Goal: Transaction & Acquisition: Book appointment/travel/reservation

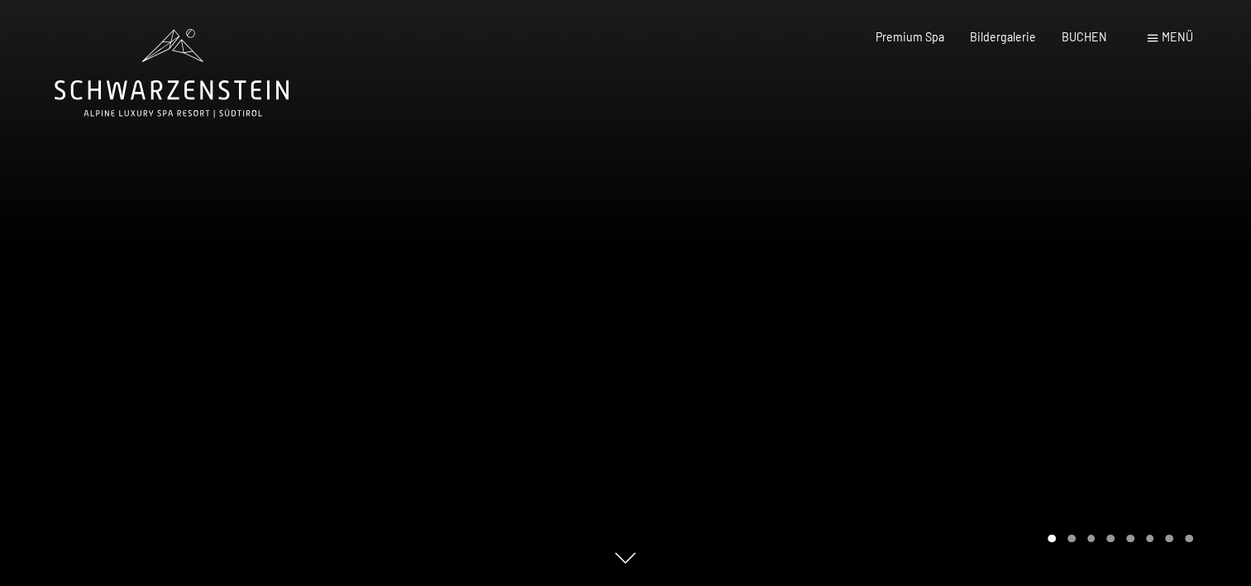
drag, startPoint x: 1134, startPoint y: 385, endPoint x: 542, endPoint y: 409, distance: 592.6
click at [542, 585] on div at bounding box center [625, 586] width 1193 height 0
click at [1069, 539] on div "Carousel Page 2" at bounding box center [1072, 538] width 8 height 8
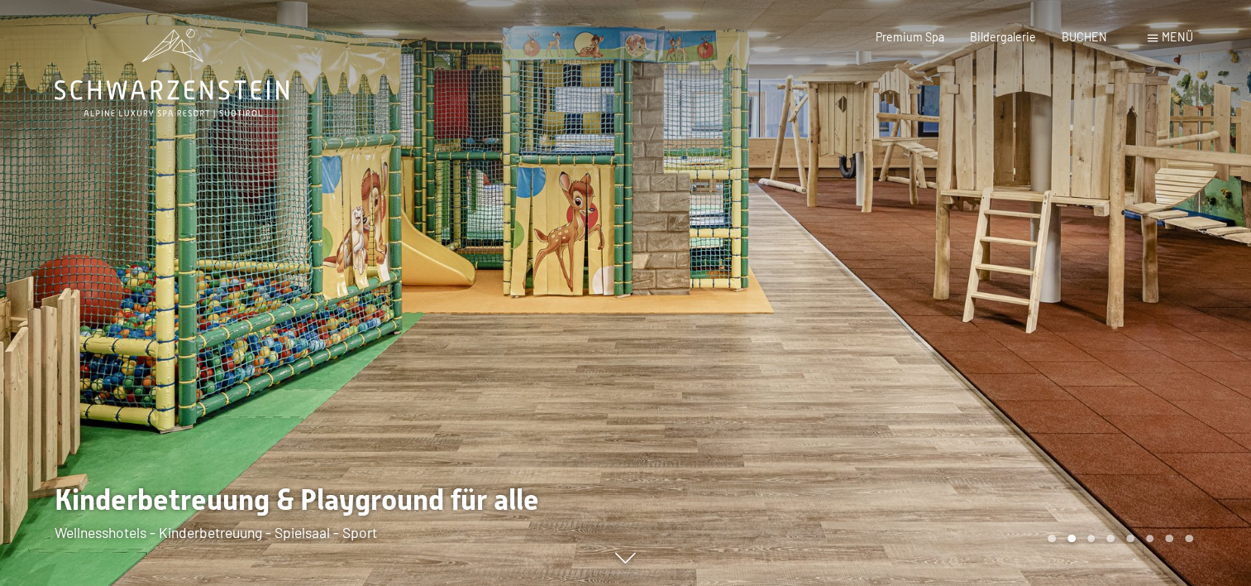
click at [1087, 542] on div at bounding box center [939, 293] width 626 height 586
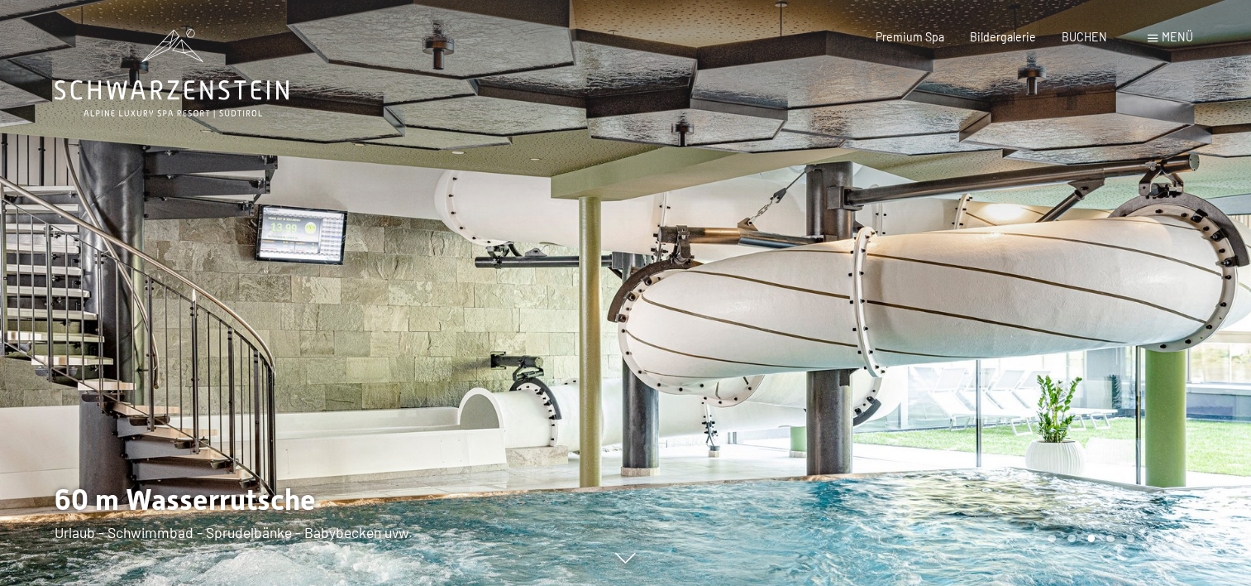
click at [1091, 543] on div at bounding box center [939, 293] width 626 height 586
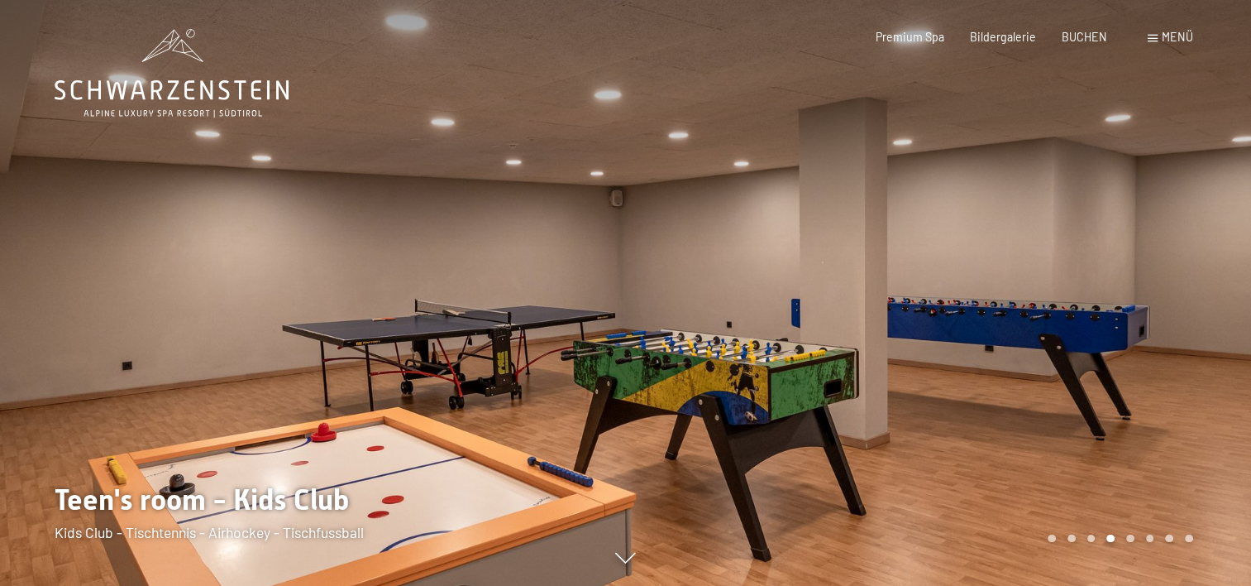
click at [1107, 535] on div "Carousel Page 4 (Current Slide)" at bounding box center [1111, 538] width 8 height 8
click at [1126, 536] on div "Carousel Pagination" at bounding box center [1117, 538] width 151 height 8
click at [1131, 543] on div at bounding box center [939, 293] width 626 height 586
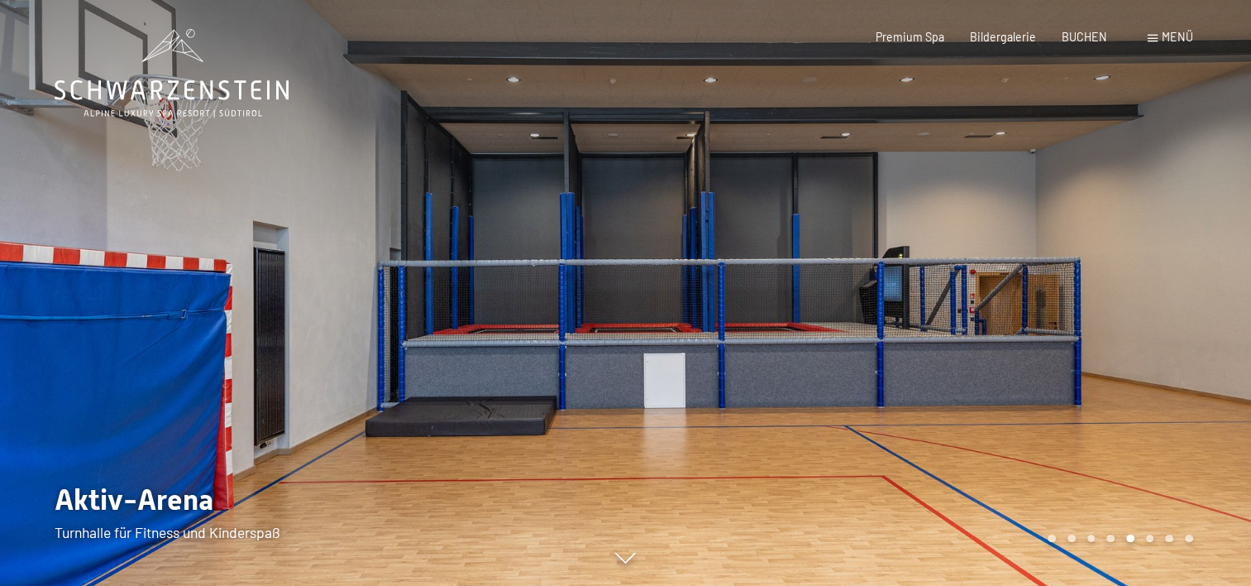
click at [1131, 536] on div "Carousel Page 5 (Current Slide)" at bounding box center [1130, 538] width 8 height 8
click at [1140, 513] on div at bounding box center [939, 293] width 626 height 586
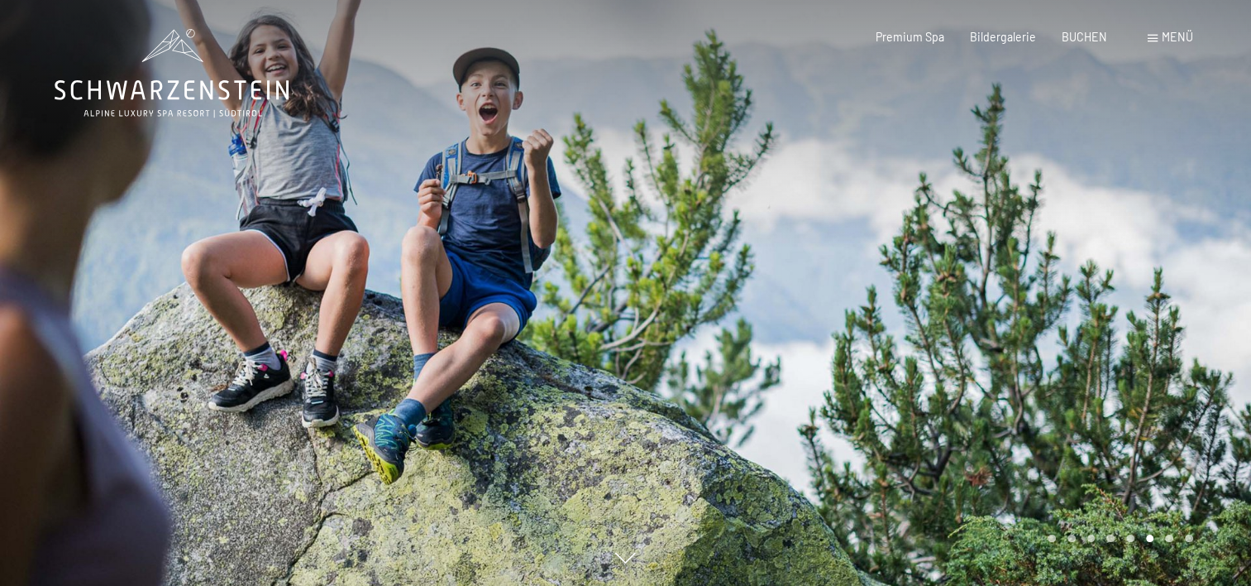
click at [1140, 513] on div at bounding box center [939, 293] width 626 height 586
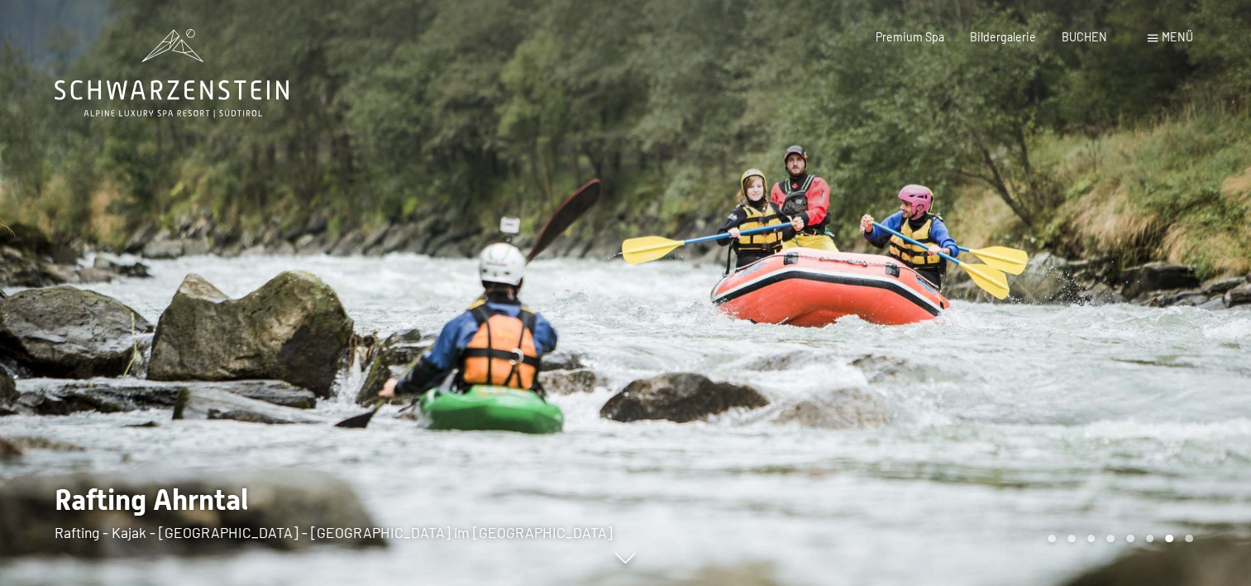
click at [1140, 513] on div at bounding box center [939, 293] width 626 height 586
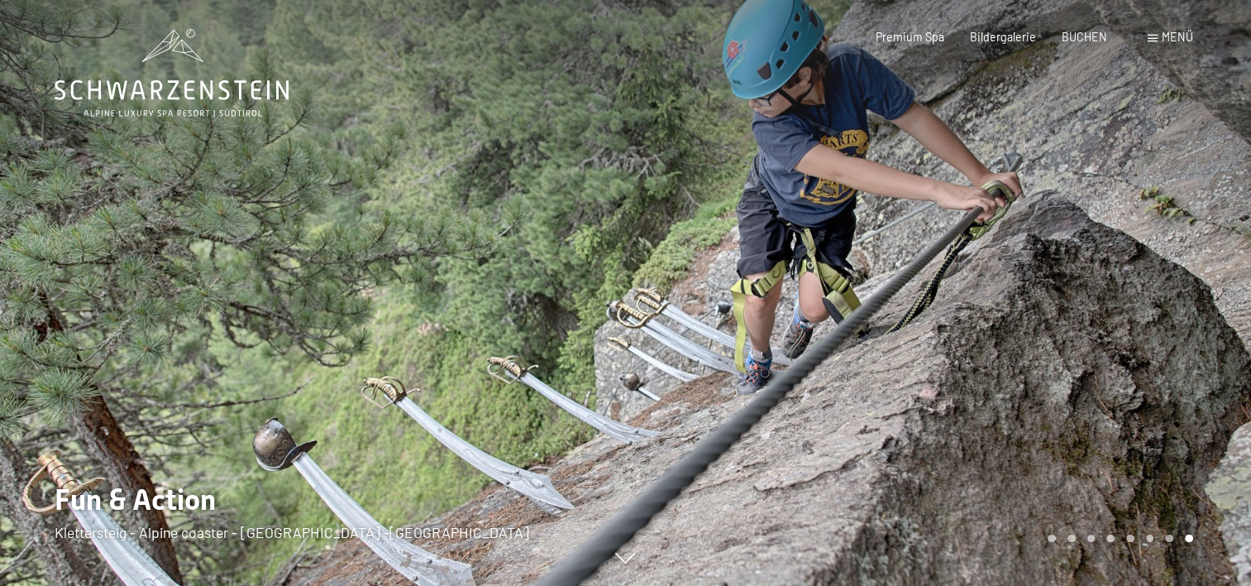
click at [1140, 513] on div at bounding box center [939, 293] width 626 height 586
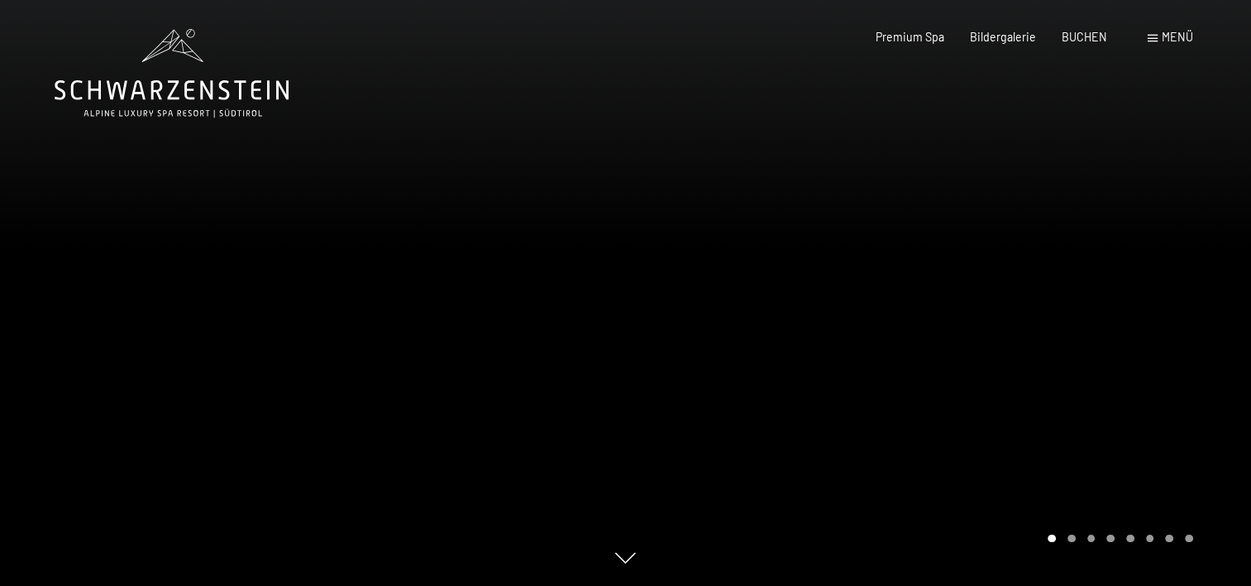
click at [1140, 513] on div at bounding box center [939, 293] width 626 height 586
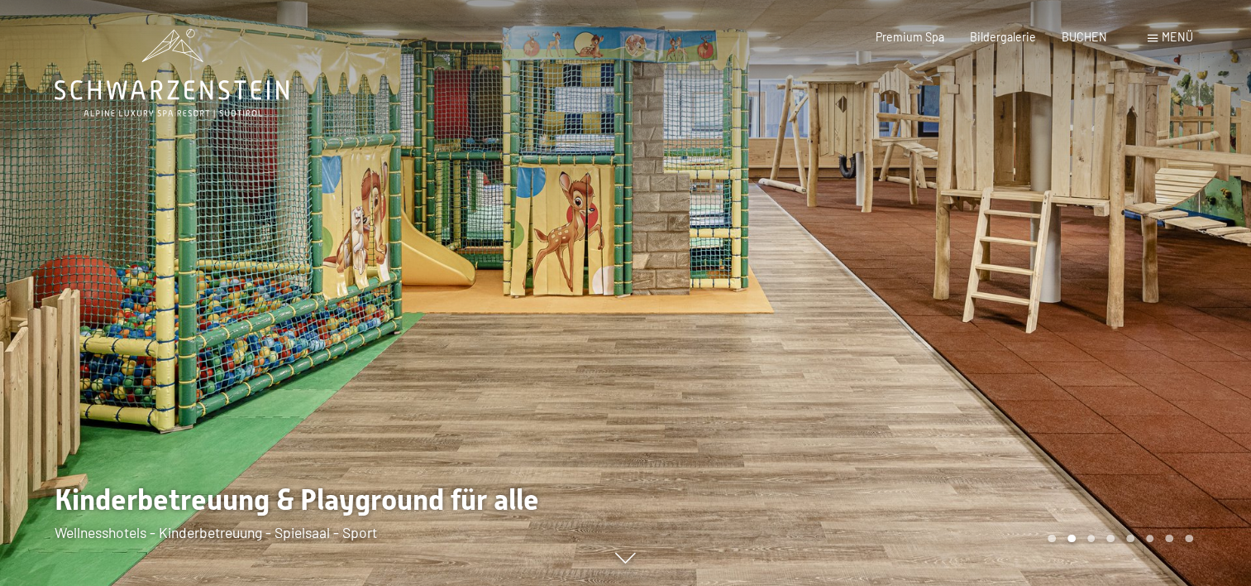
click at [1140, 513] on div at bounding box center [939, 293] width 626 height 586
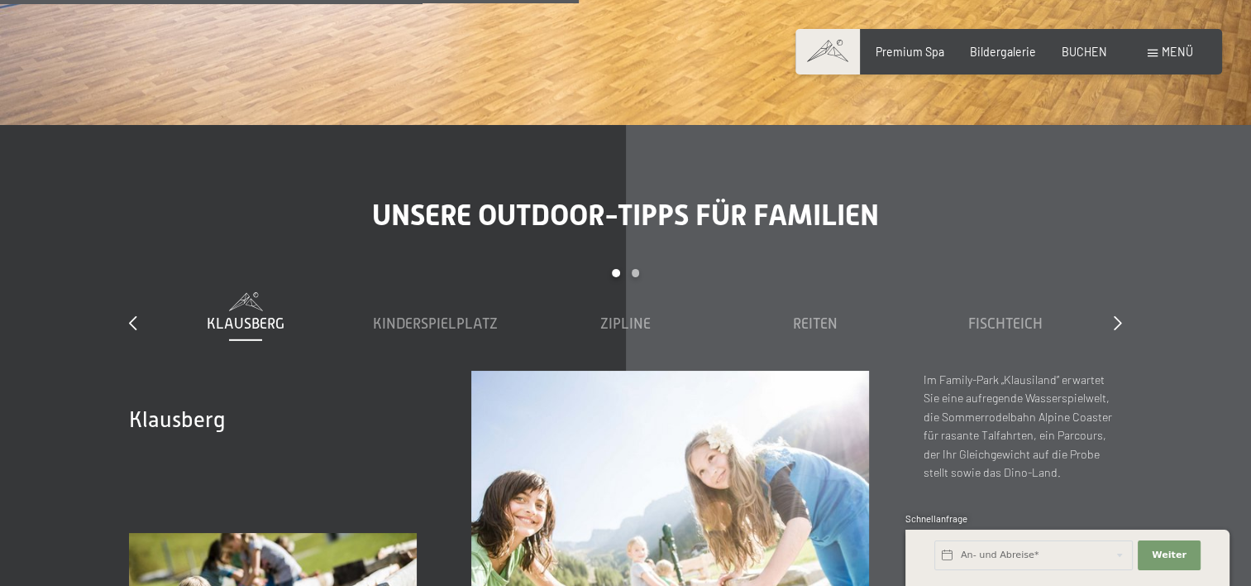
scroll to position [5045, 0]
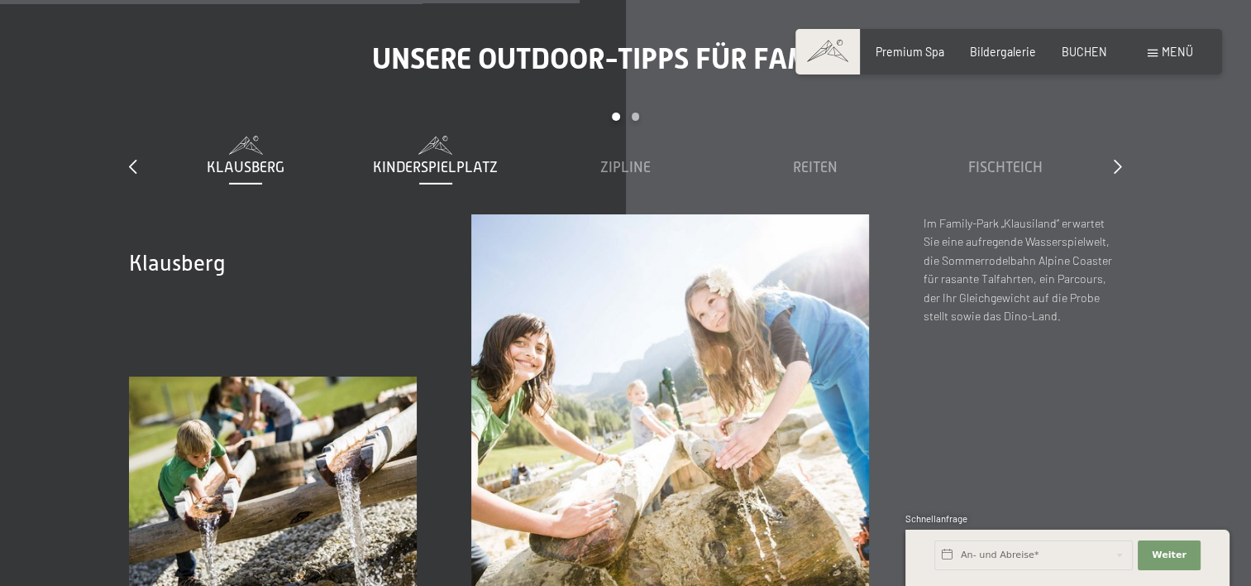
click at [423, 159] on span "Kinderspielplatz" at bounding box center [435, 167] width 125 height 17
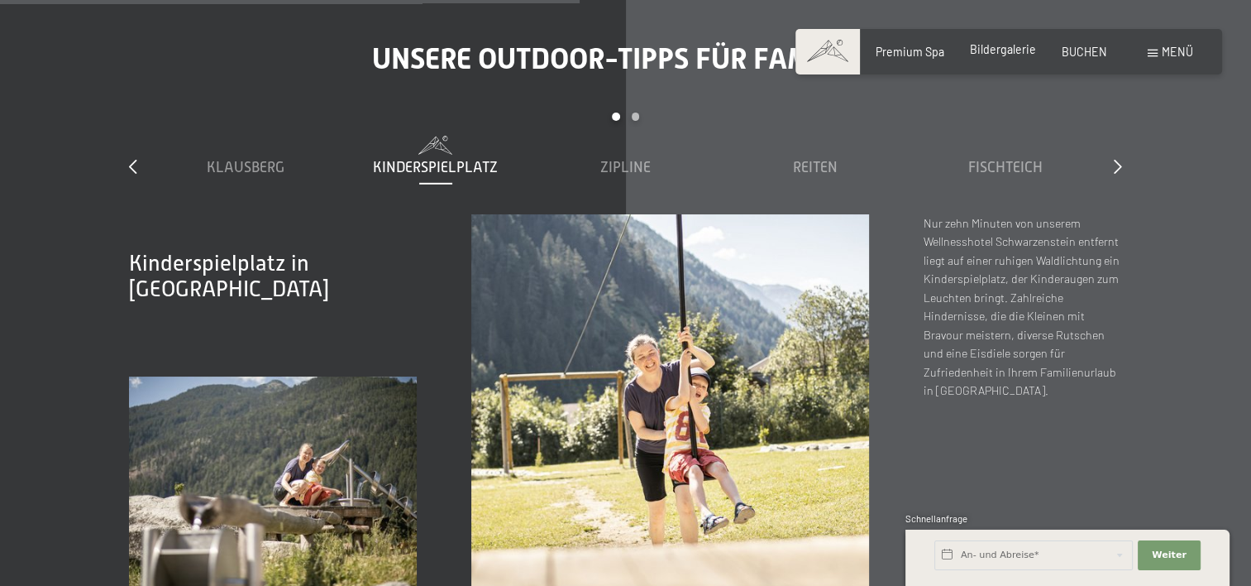
click at [1002, 55] on span "Bildergalerie" at bounding box center [1003, 49] width 66 height 14
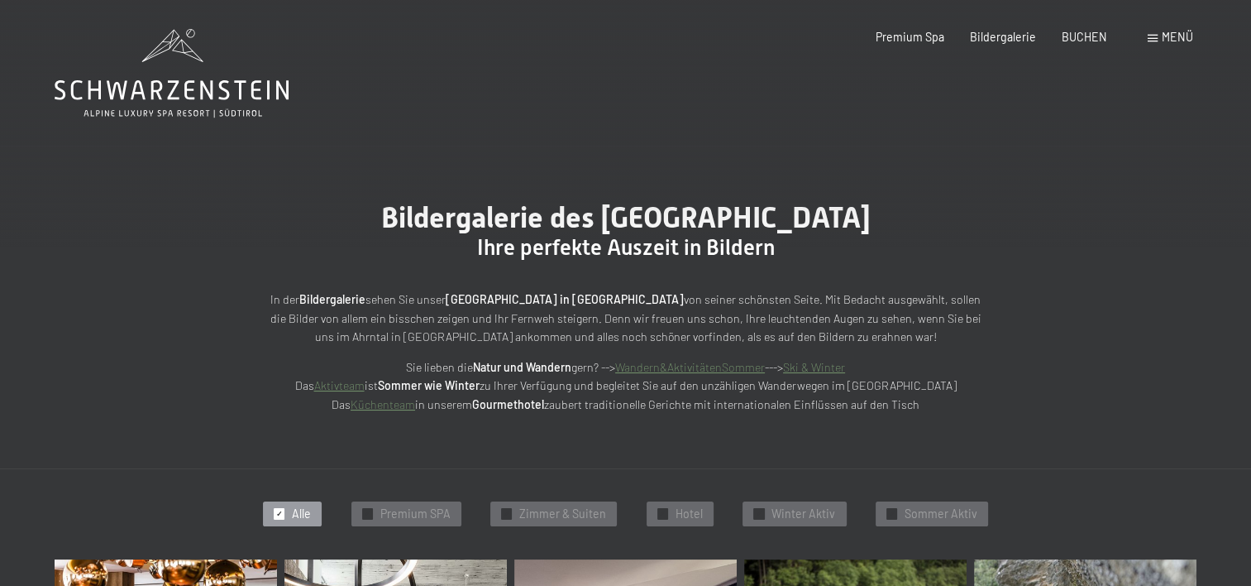
click at [1169, 45] on div "Buchen Anfragen Premium Spa Bildergalerie BUCHEN Menü DE IT EN Gutschein Bilder…" at bounding box center [1009, 37] width 368 height 17
click at [1168, 36] on span "Menü" at bounding box center [1177, 37] width 31 height 14
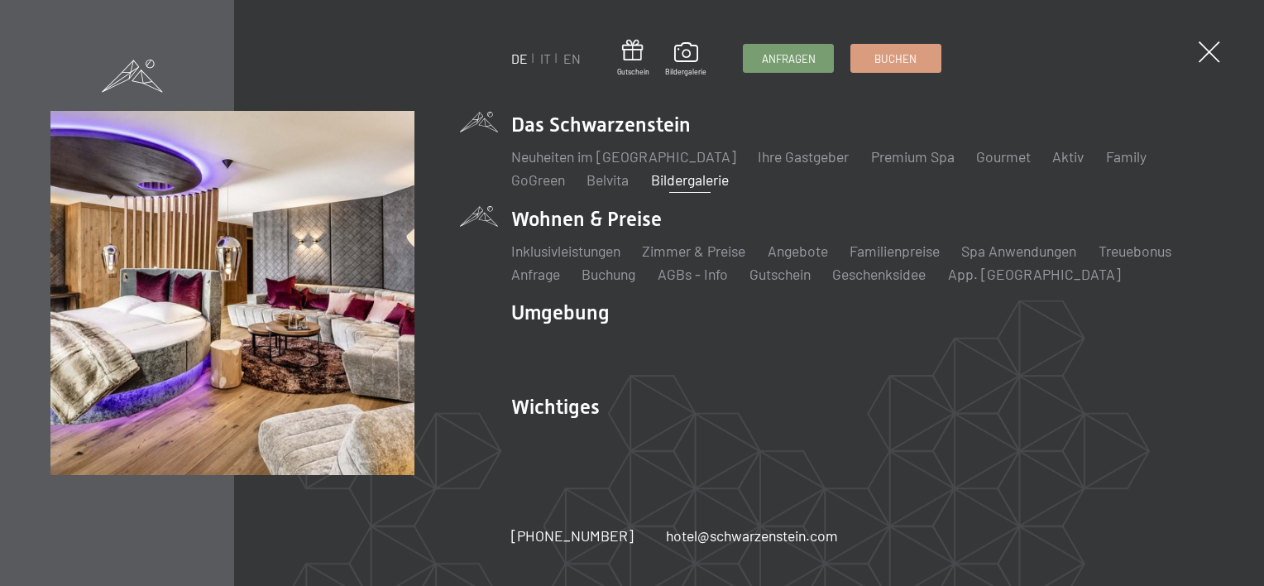
click at [635, 217] on li "Wohnen & Preise Inklusivleistungen Zimmer & Preise Liste Angebote Liste Familie…" at bounding box center [862, 244] width 702 height 79
click at [577, 250] on link "Inklusivleistungen" at bounding box center [565, 250] width 109 height 18
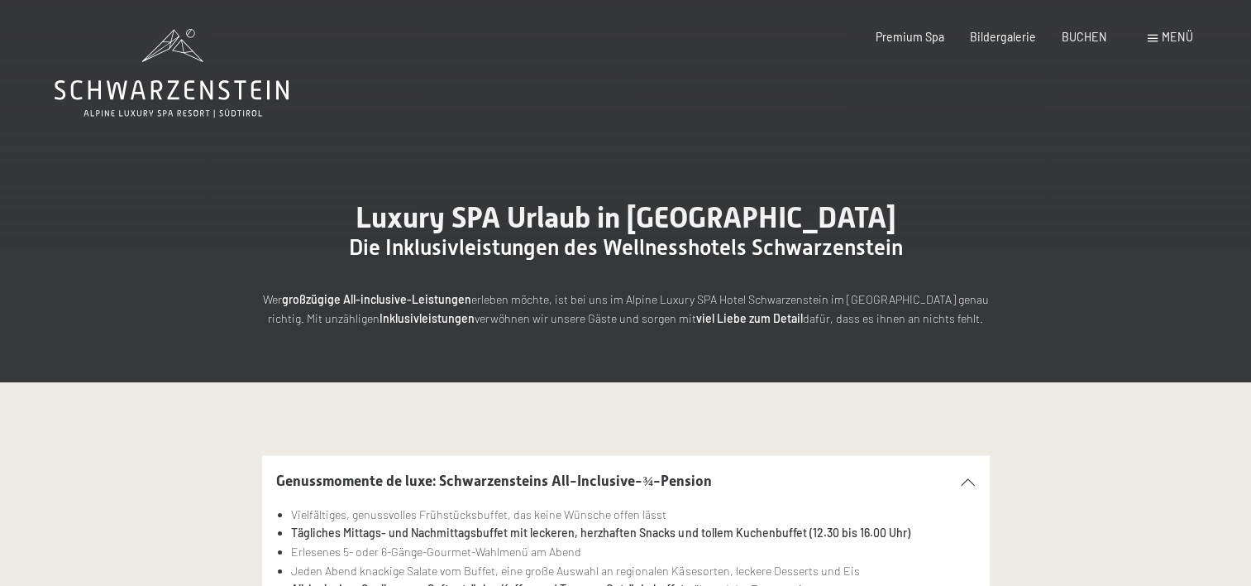
click at [1169, 36] on span "Menü" at bounding box center [1177, 37] width 31 height 14
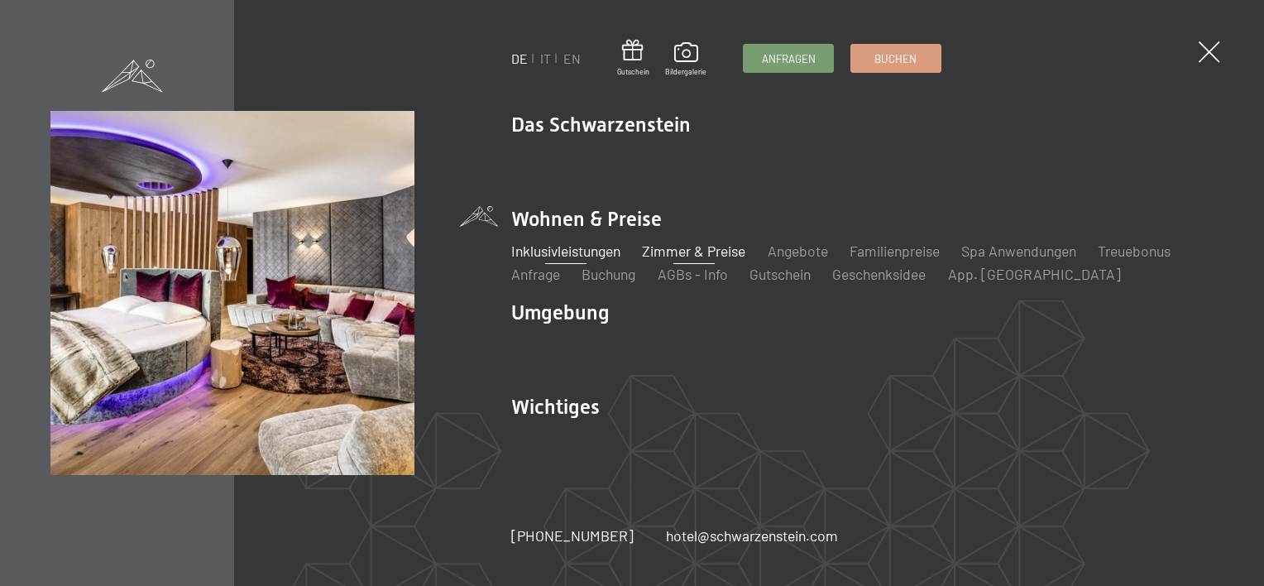
click at [685, 257] on link "Zimmer & Preise" at bounding box center [693, 250] width 103 height 18
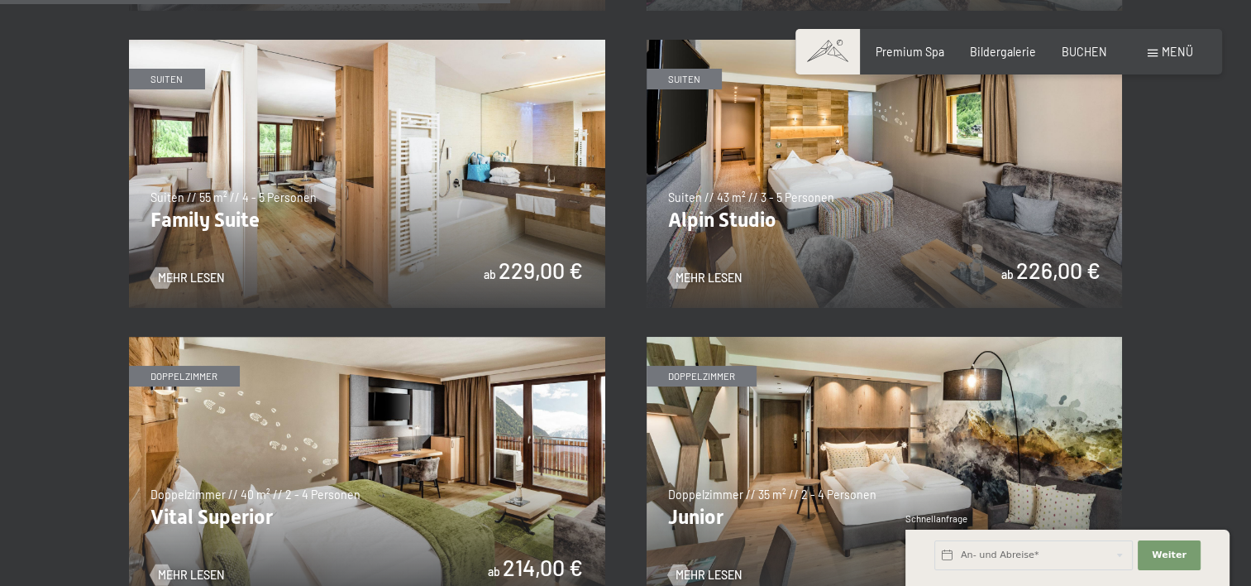
scroll to position [1737, 0]
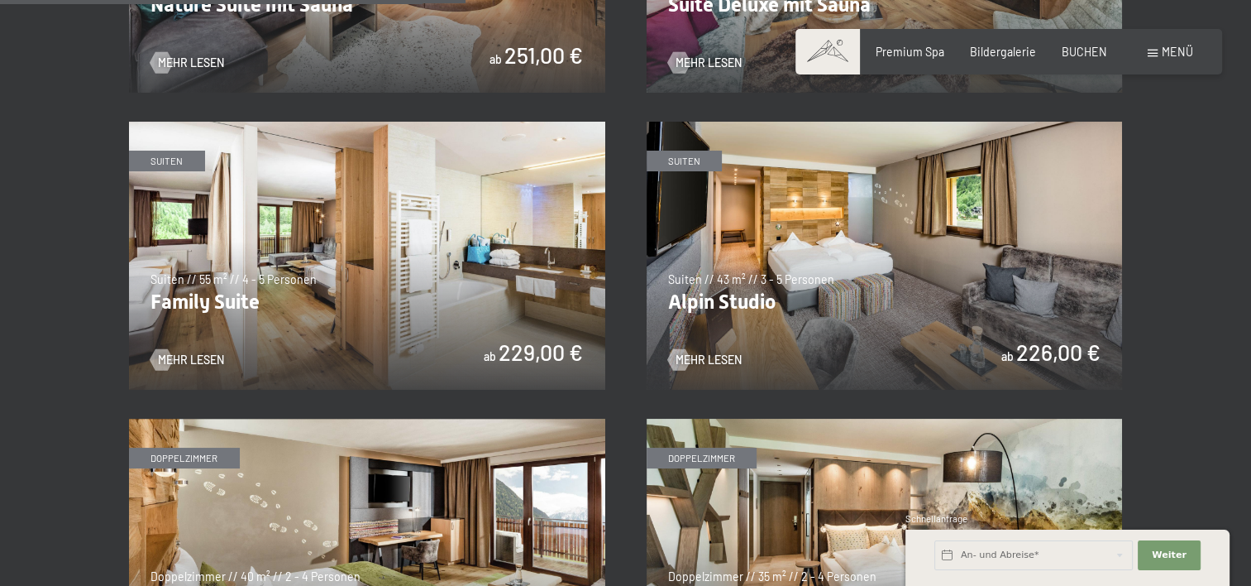
click at [232, 301] on img at bounding box center [367, 256] width 476 height 268
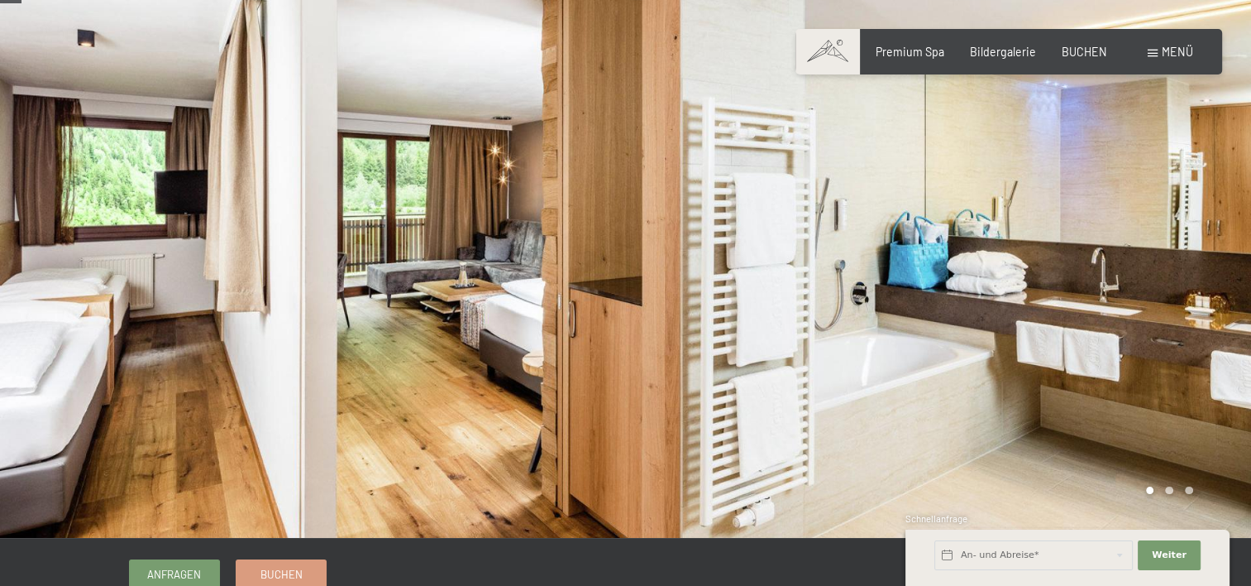
scroll to position [165, 0]
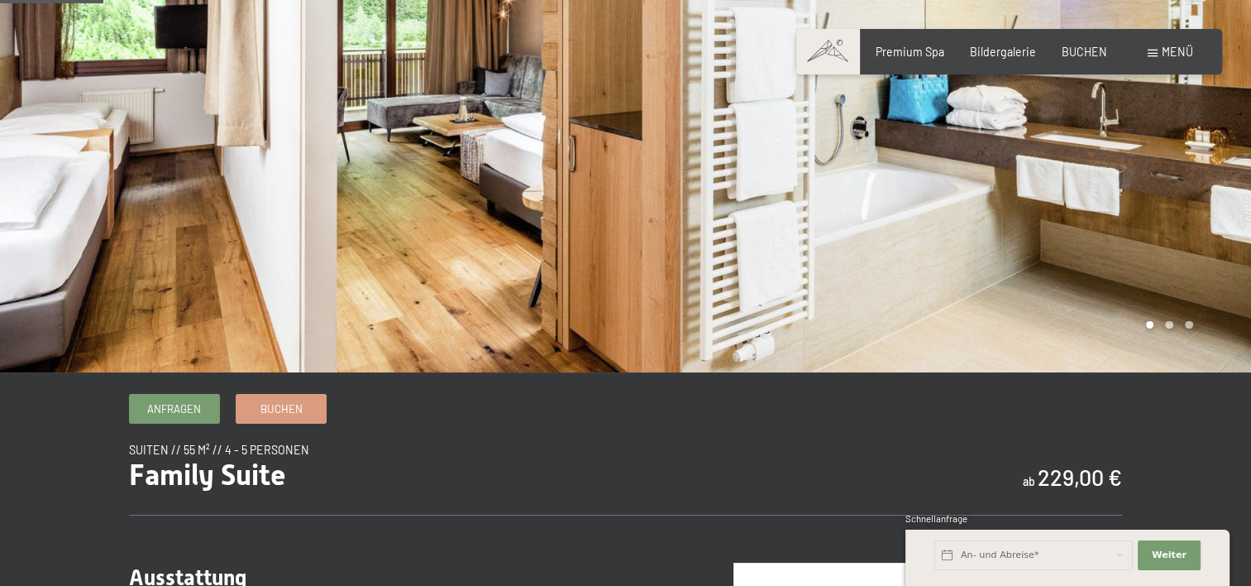
click at [755, 149] on div at bounding box center [939, 104] width 626 height 538
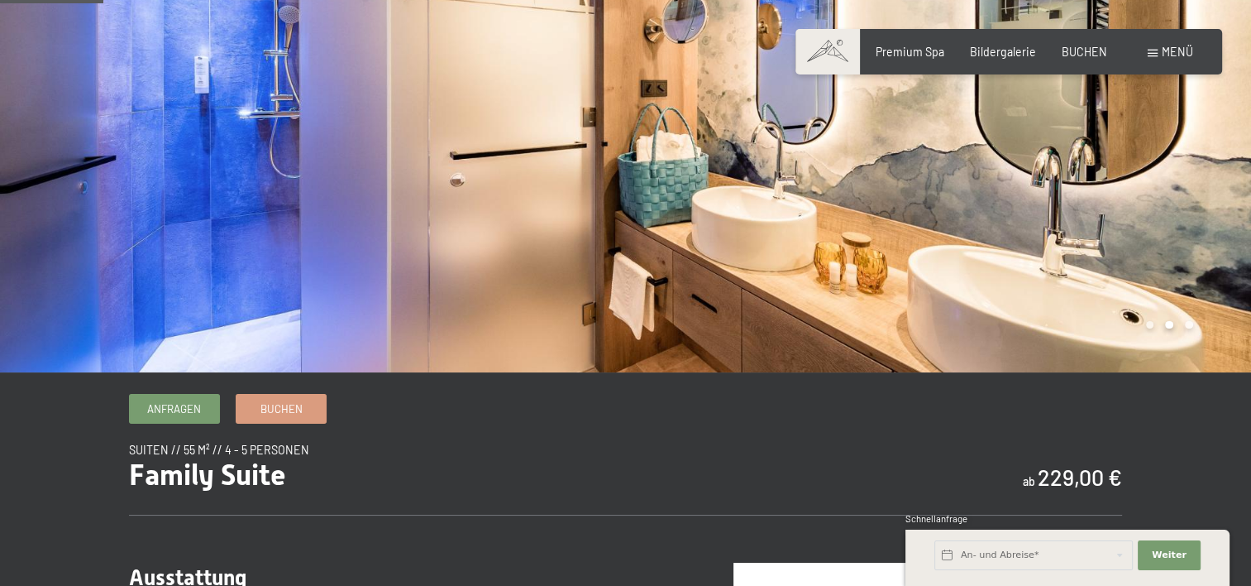
click at [755, 149] on div at bounding box center [939, 104] width 626 height 538
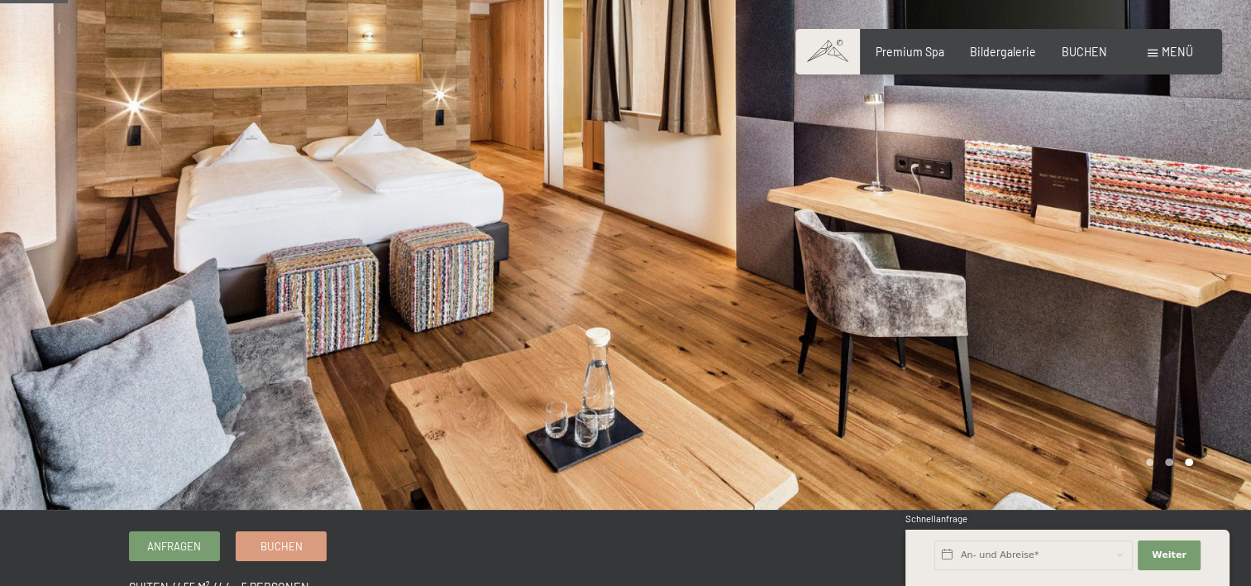
scroll to position [0, 0]
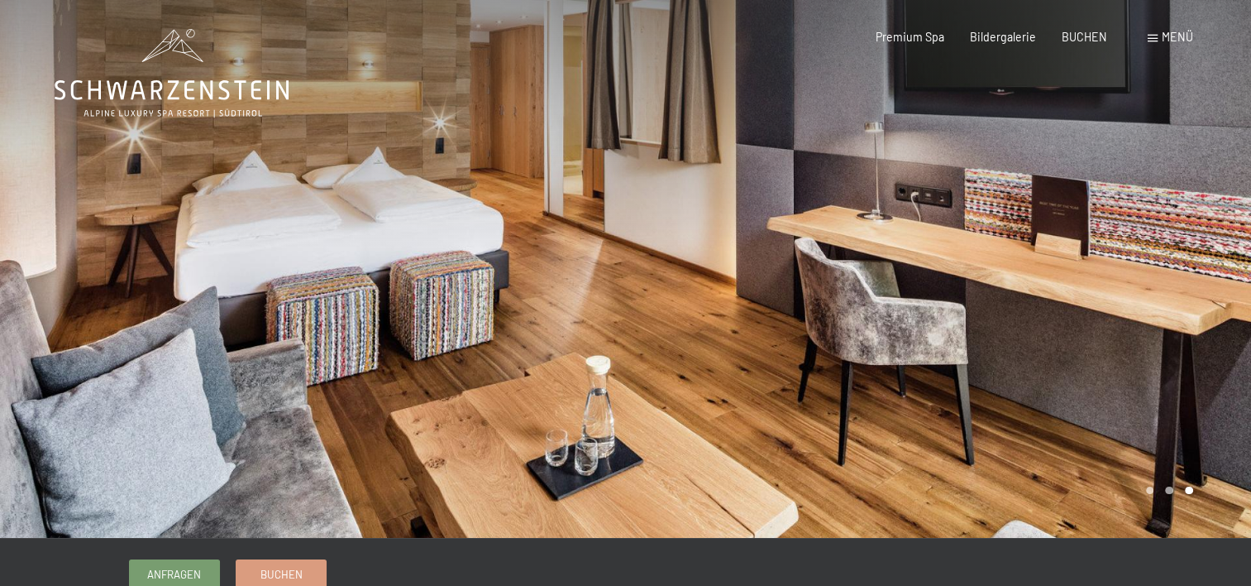
click at [676, 193] on div at bounding box center [939, 269] width 626 height 538
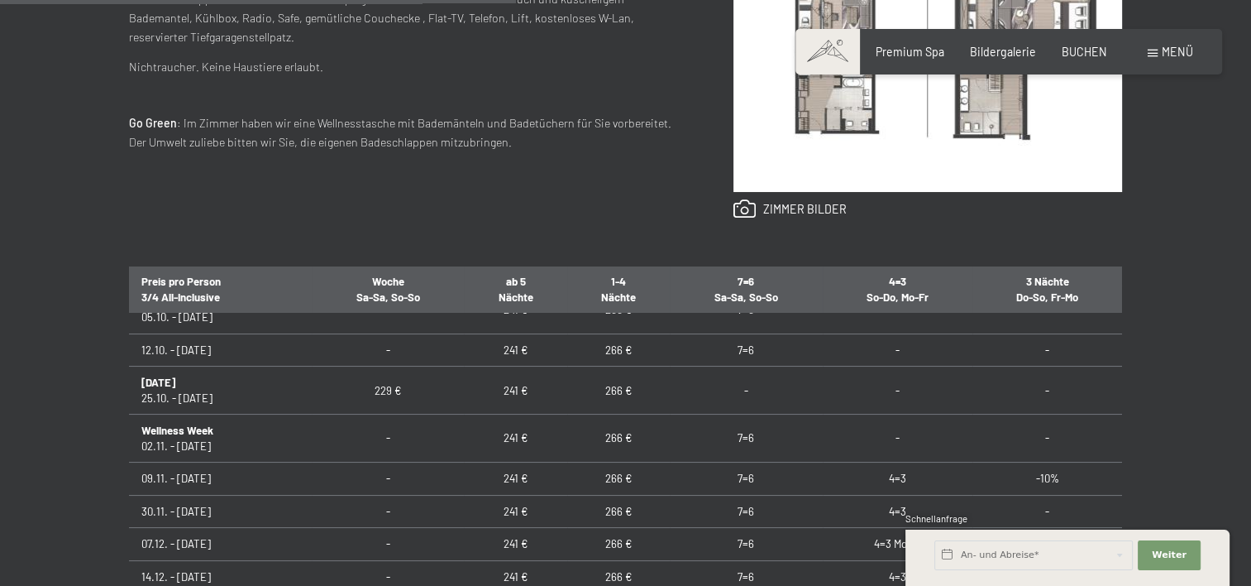
scroll to position [83, 0]
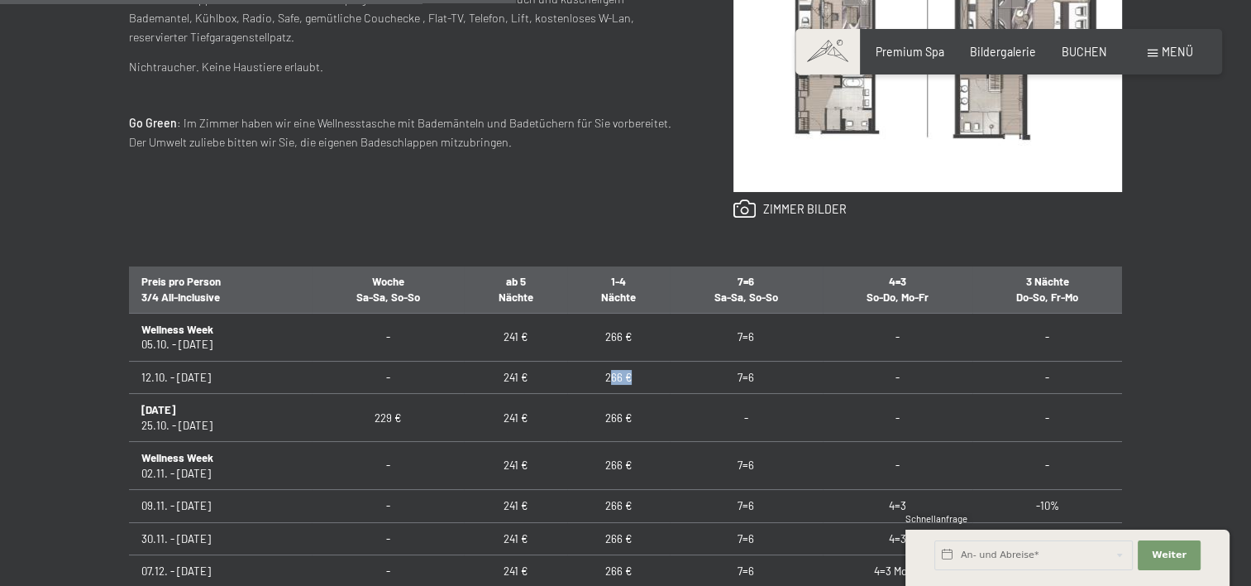
drag, startPoint x: 605, startPoint y: 380, endPoint x: 633, endPoint y: 380, distance: 27.3
click at [633, 380] on td "266 €" at bounding box center [618, 377] width 103 height 32
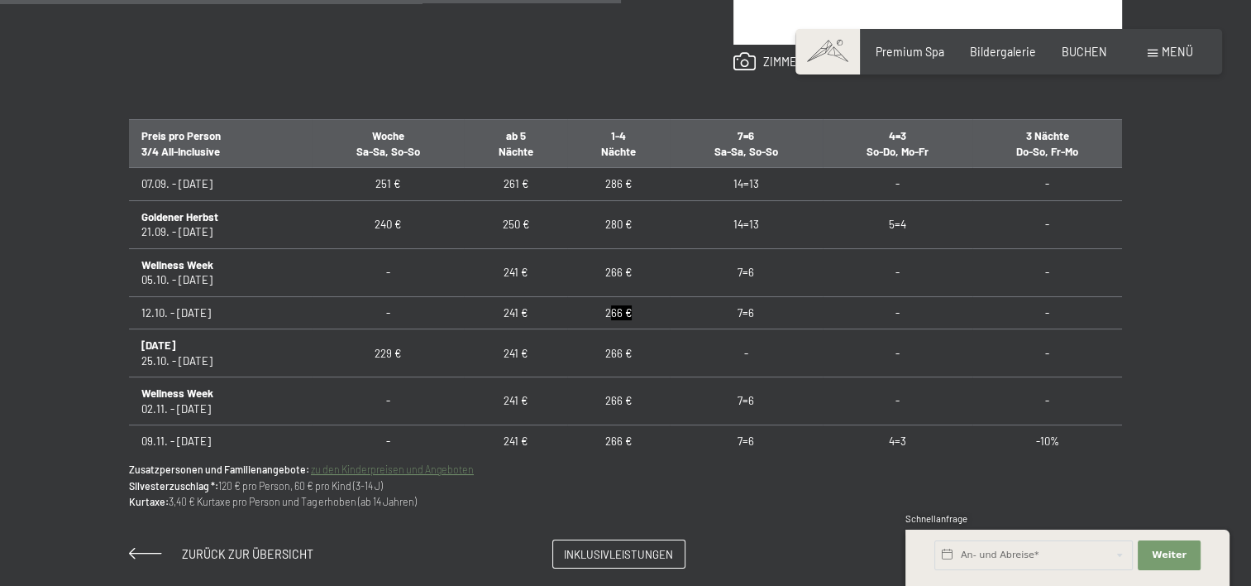
scroll to position [1075, 0]
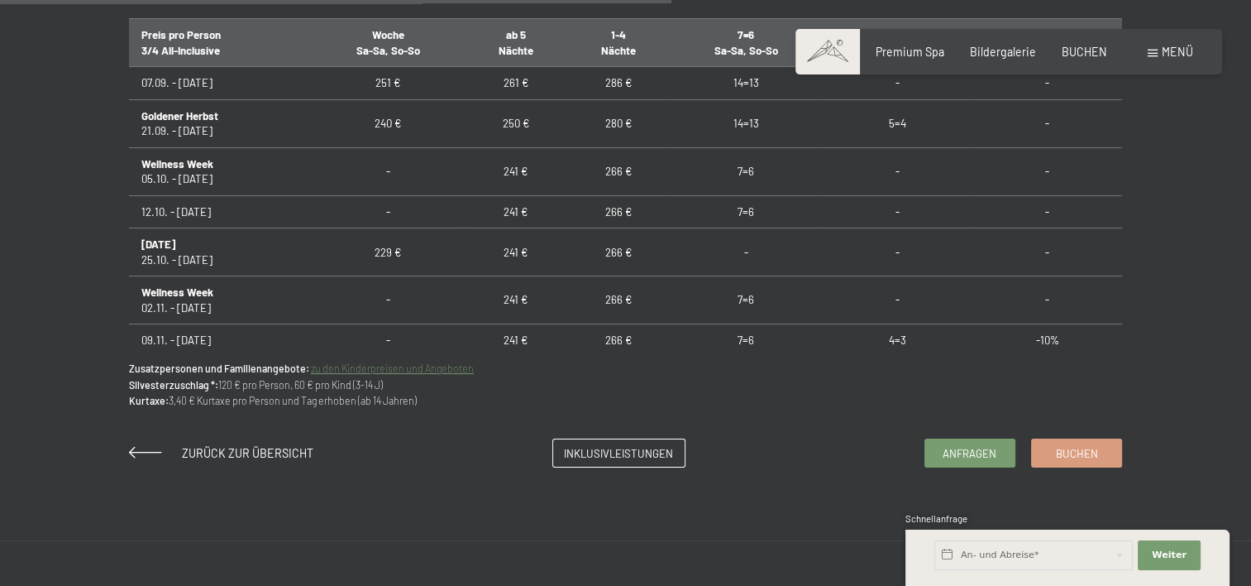
click at [380, 370] on link "zu den Kinderpreisen und Angeboten" at bounding box center [392, 368] width 163 height 12
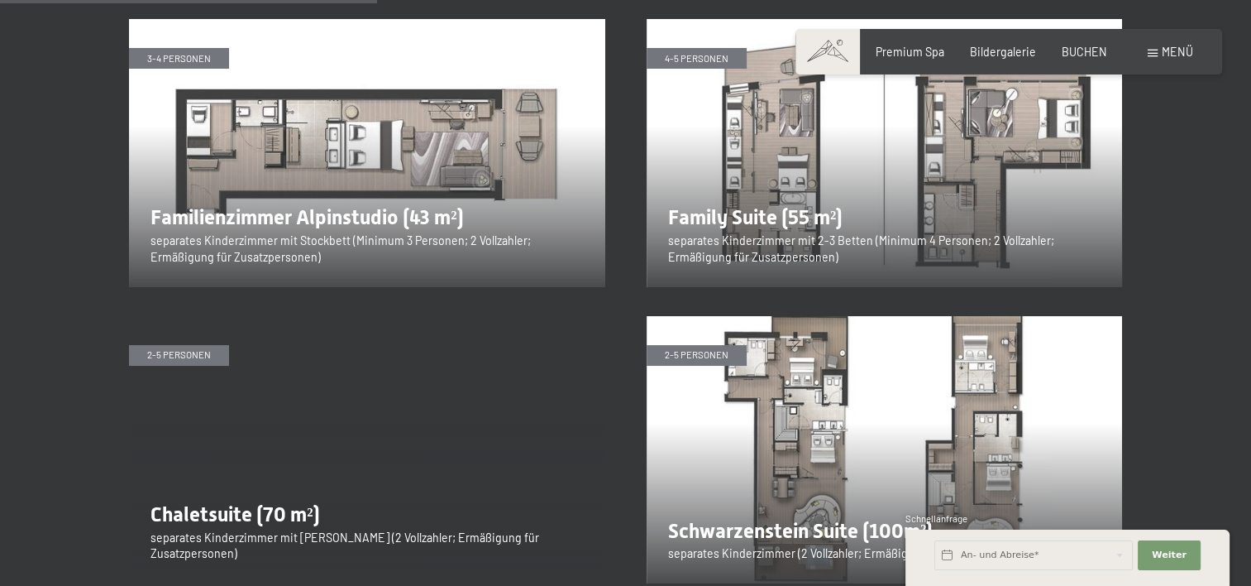
scroll to position [1902, 0]
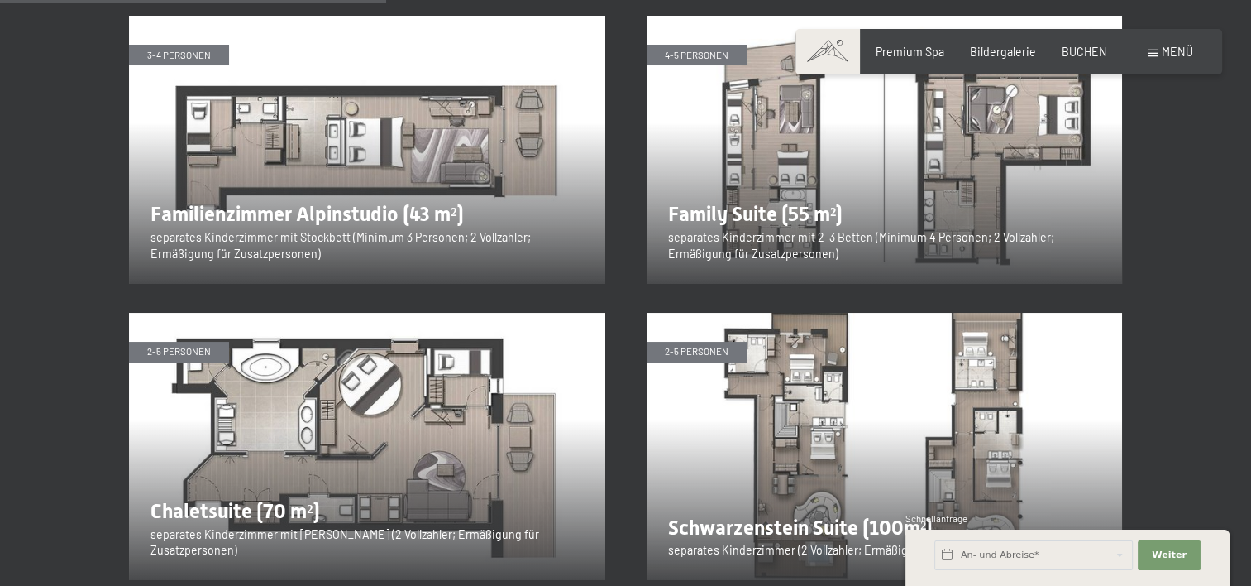
click at [787, 167] on img at bounding box center [885, 150] width 476 height 268
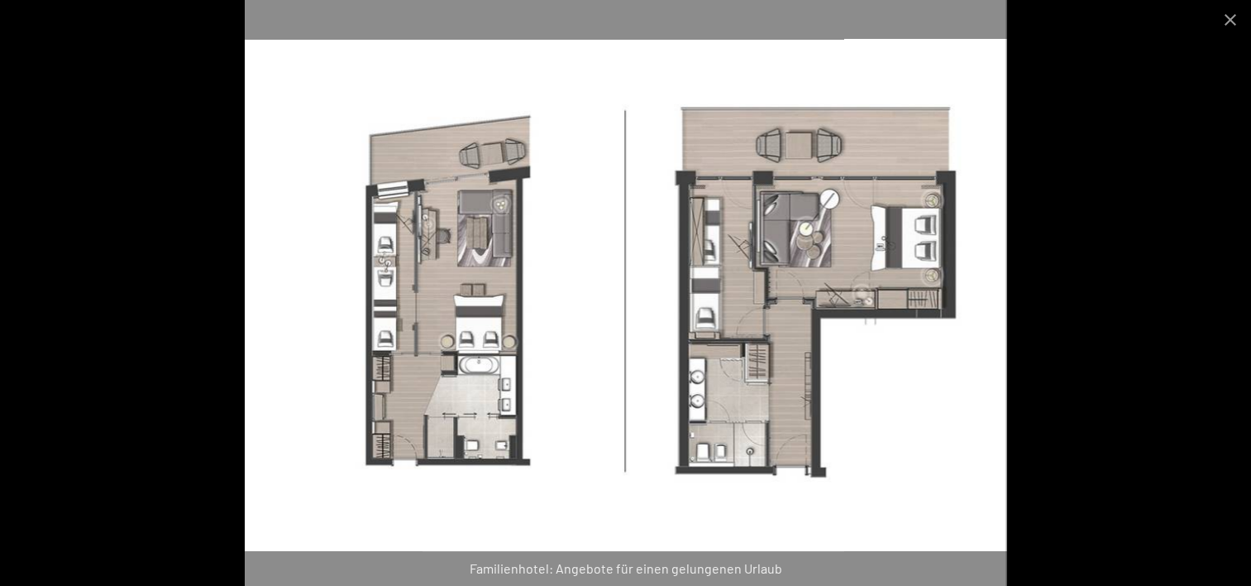
scroll to position [2068, 0]
click at [1223, 16] on button "Close gallery" at bounding box center [1230, 19] width 41 height 39
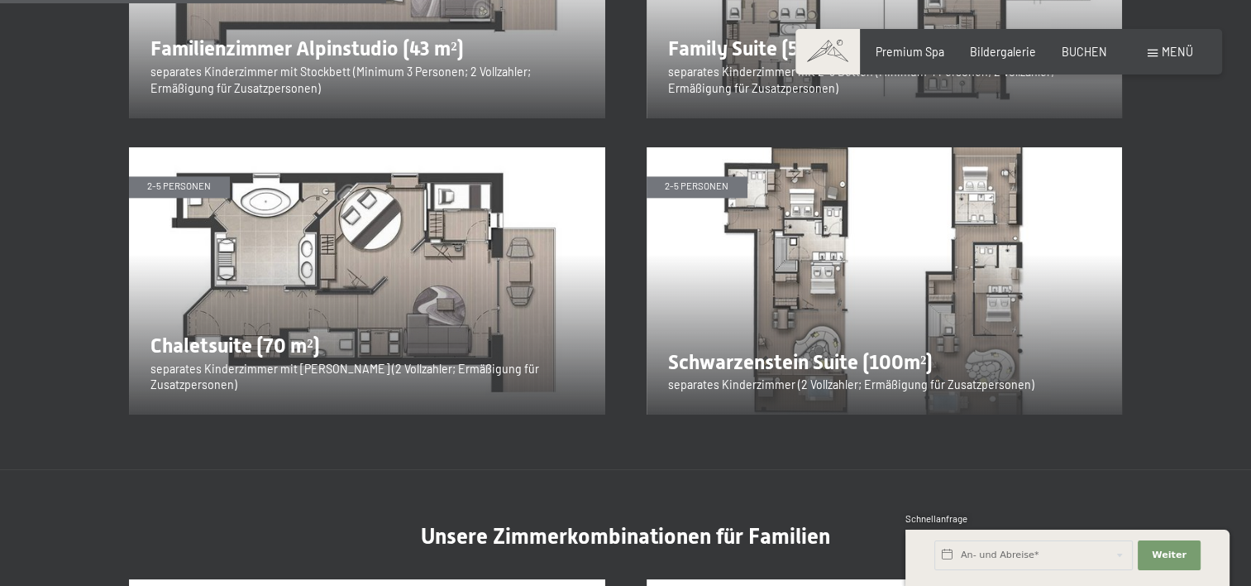
scroll to position [1902, 0]
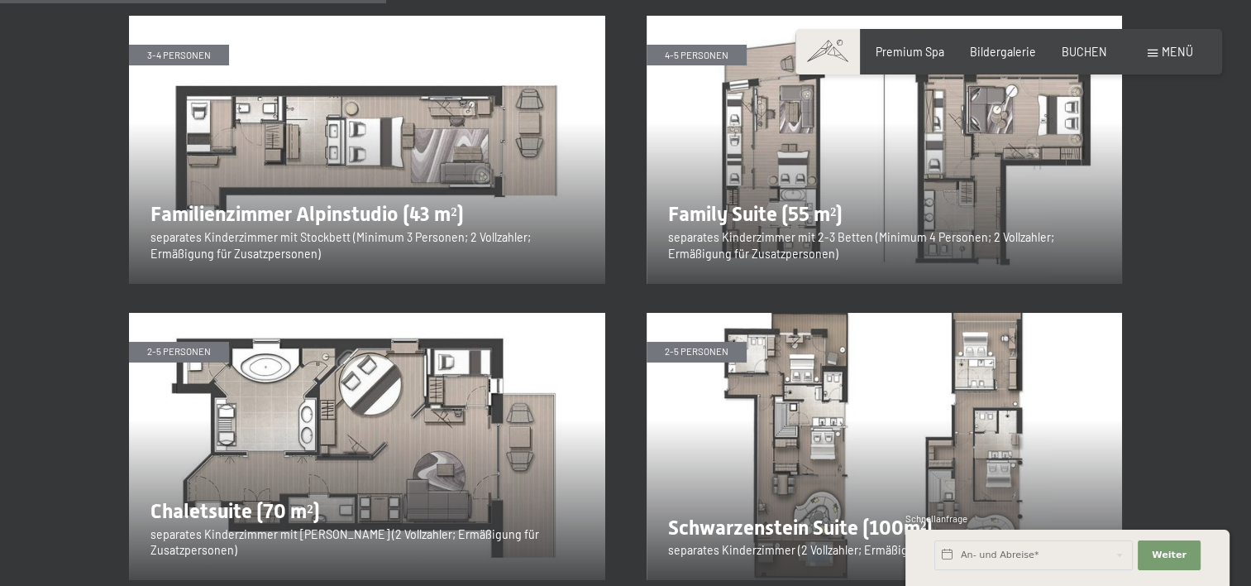
click at [791, 198] on img at bounding box center [885, 150] width 476 height 268
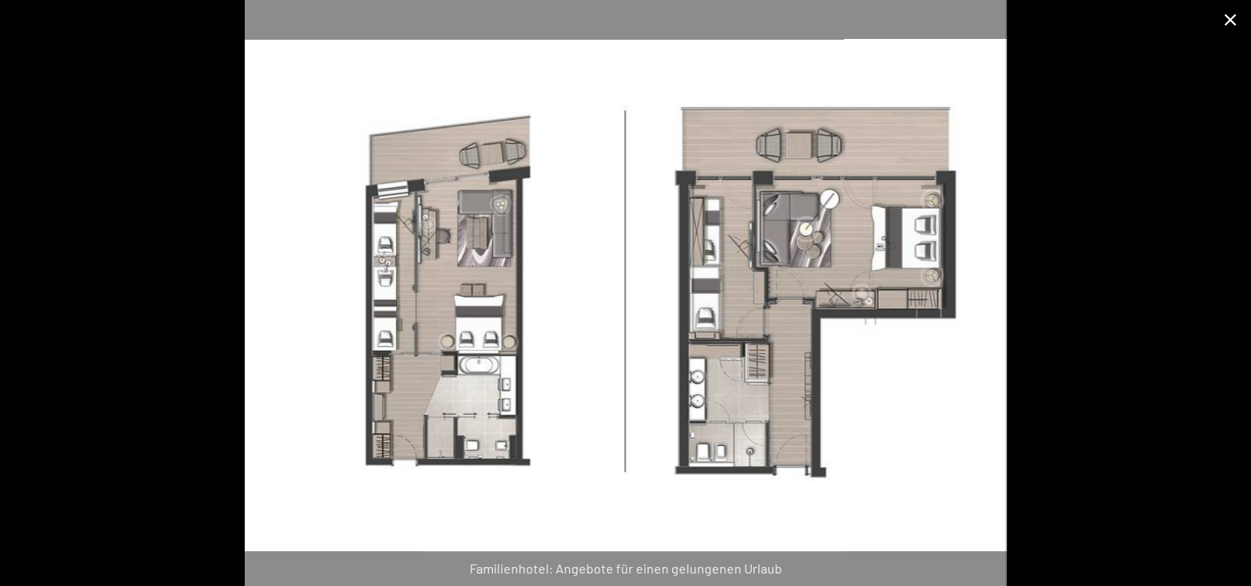
click at [1231, 20] on button "Close gallery" at bounding box center [1230, 19] width 41 height 39
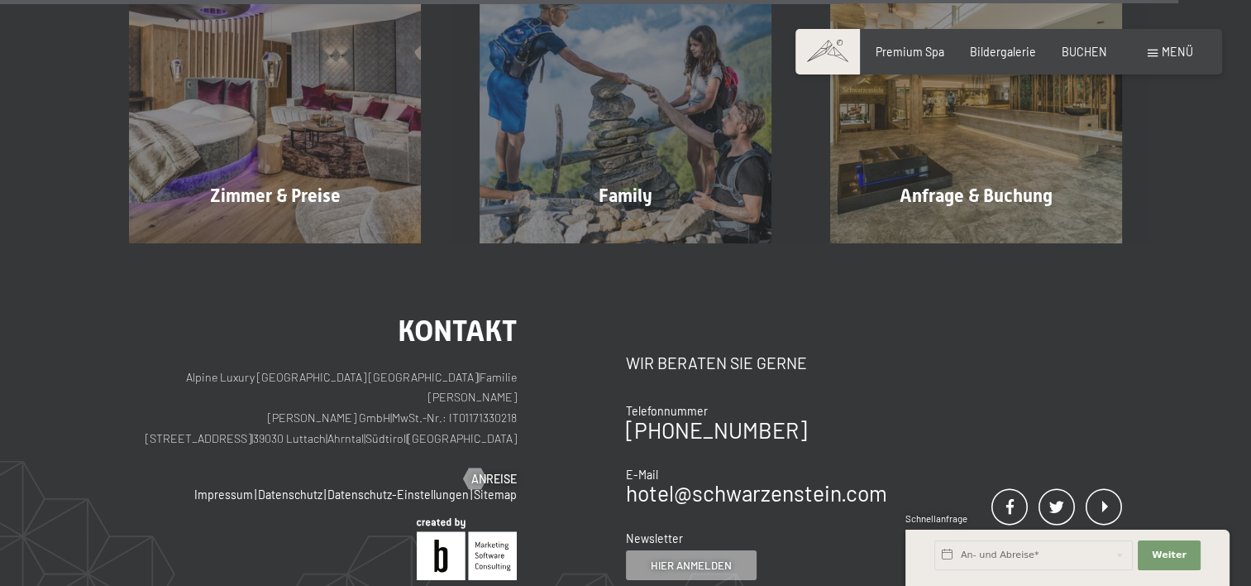
scroll to position [5706, 0]
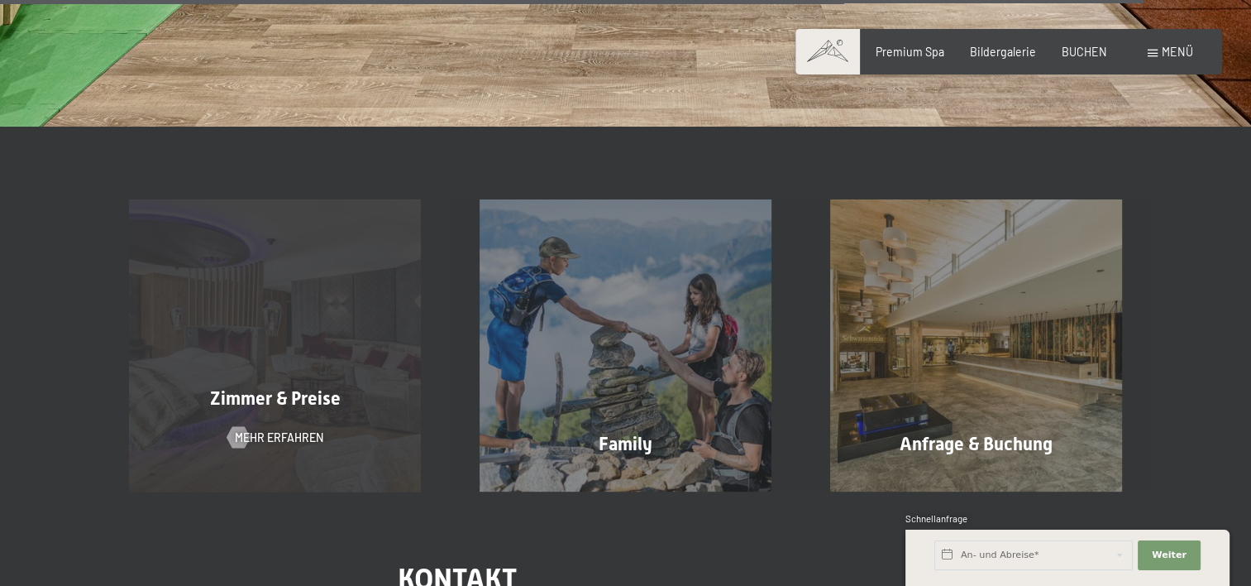
click at [334, 360] on div "Zimmer & Preise Mehr erfahren" at bounding box center [275, 345] width 351 height 292
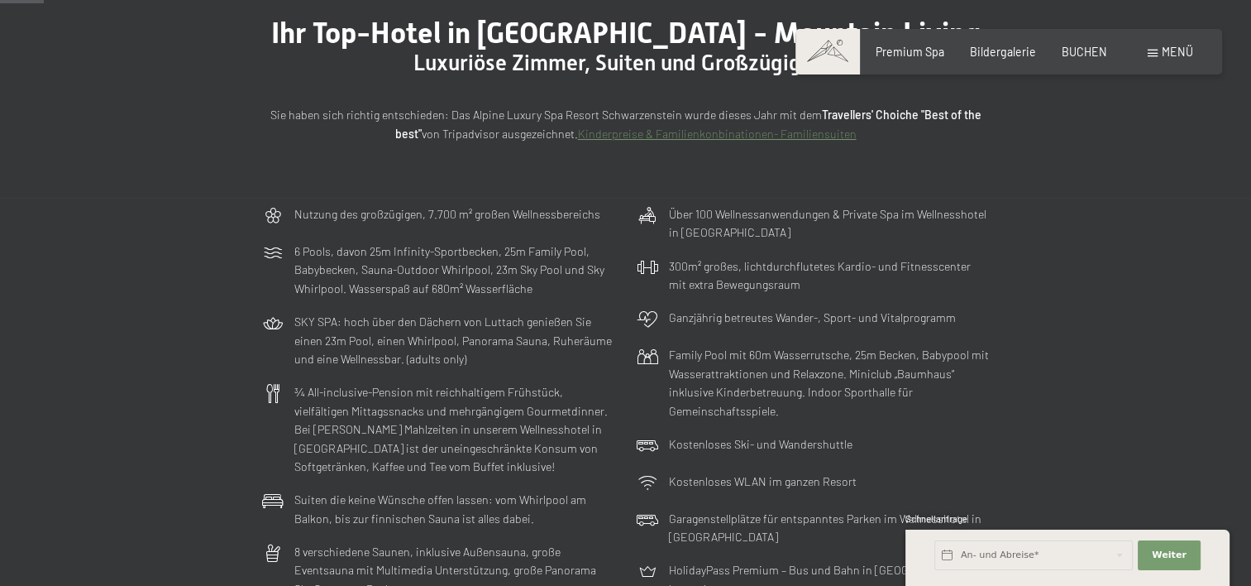
scroll to position [83, 0]
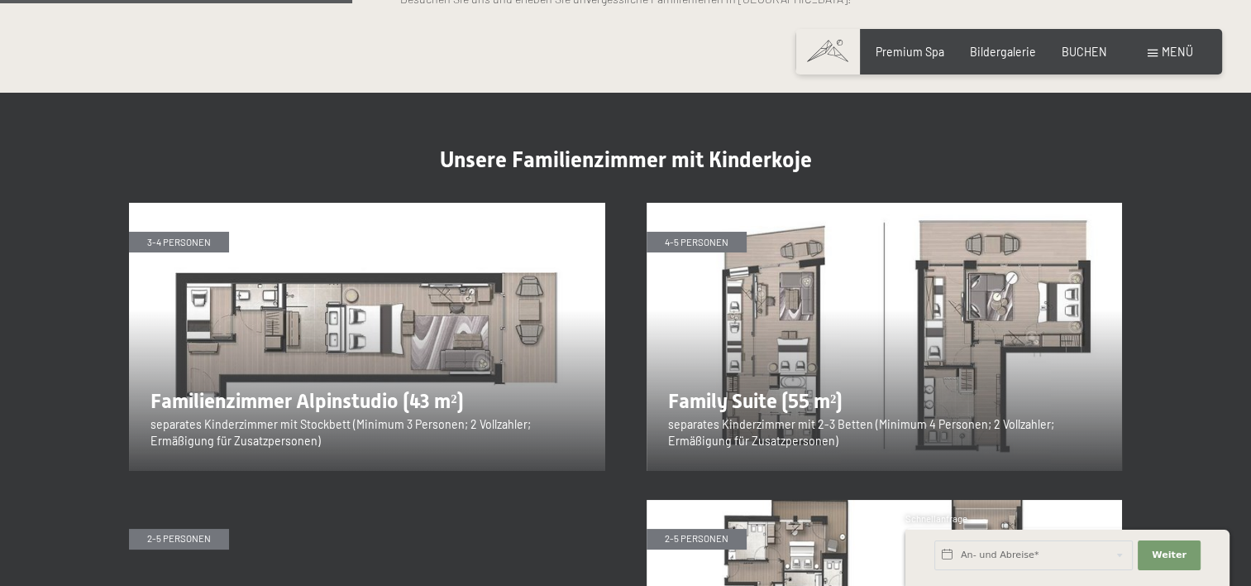
scroll to position [1737, 0]
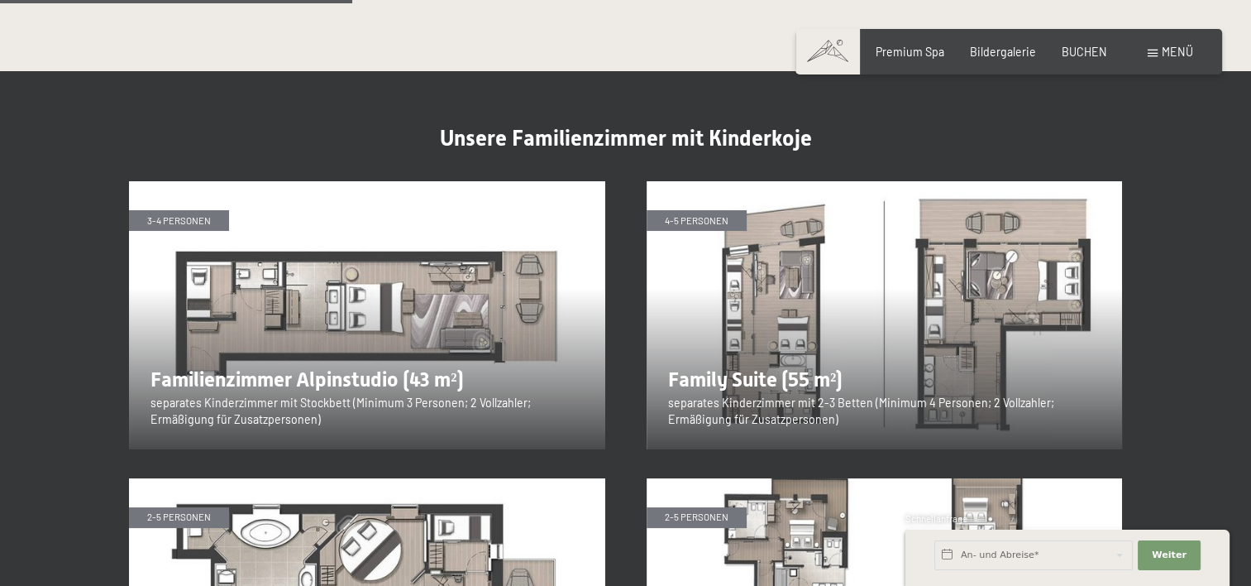
click at [772, 334] on img at bounding box center [885, 315] width 476 height 268
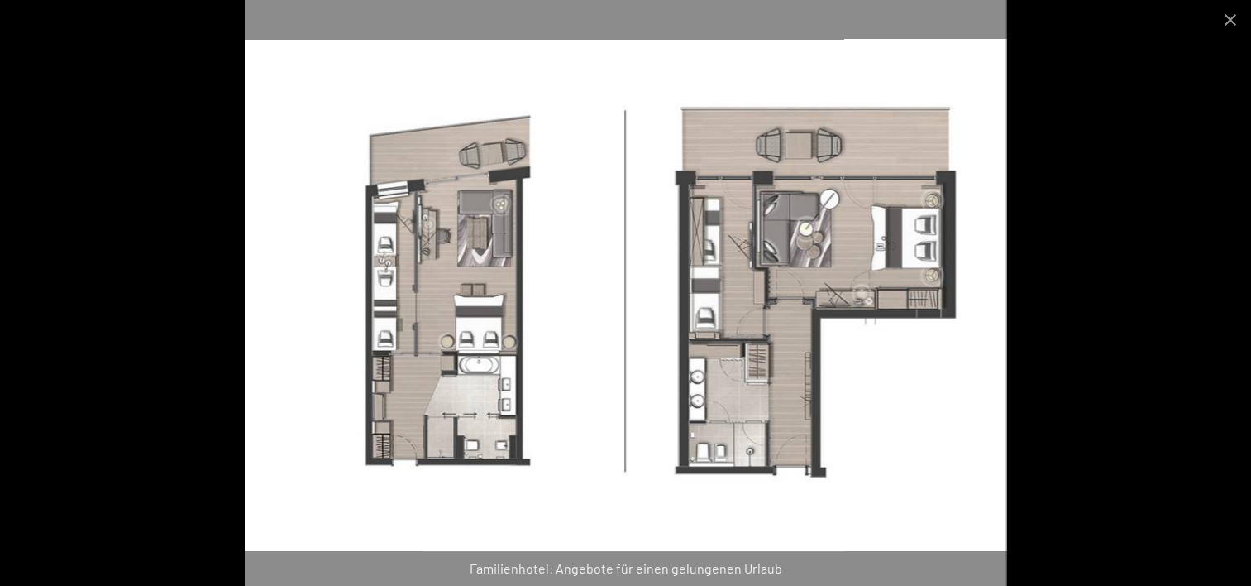
scroll to position [1902, 0]
click at [1230, 20] on button "Close gallery" at bounding box center [1230, 19] width 41 height 39
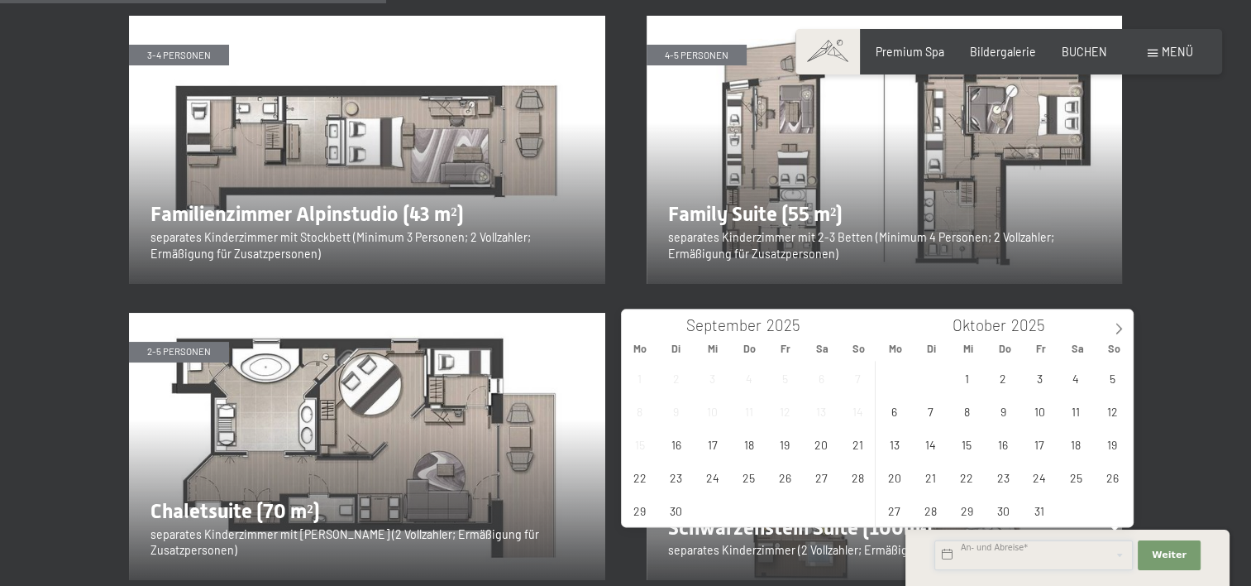
click at [1070, 552] on input "text" at bounding box center [1034, 555] width 198 height 30
click at [1009, 443] on span "16" at bounding box center [1003, 444] width 32 height 32
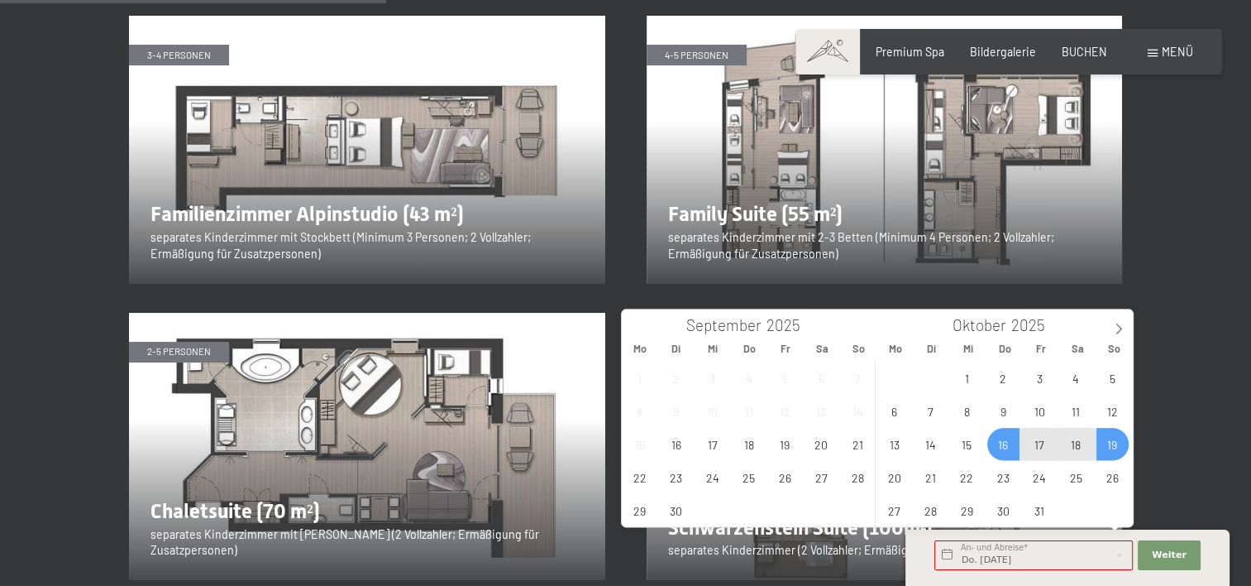
click at [1113, 443] on span "19" at bounding box center [1113, 444] width 32 height 32
type input "Do. [DATE] - So. [DATE]"
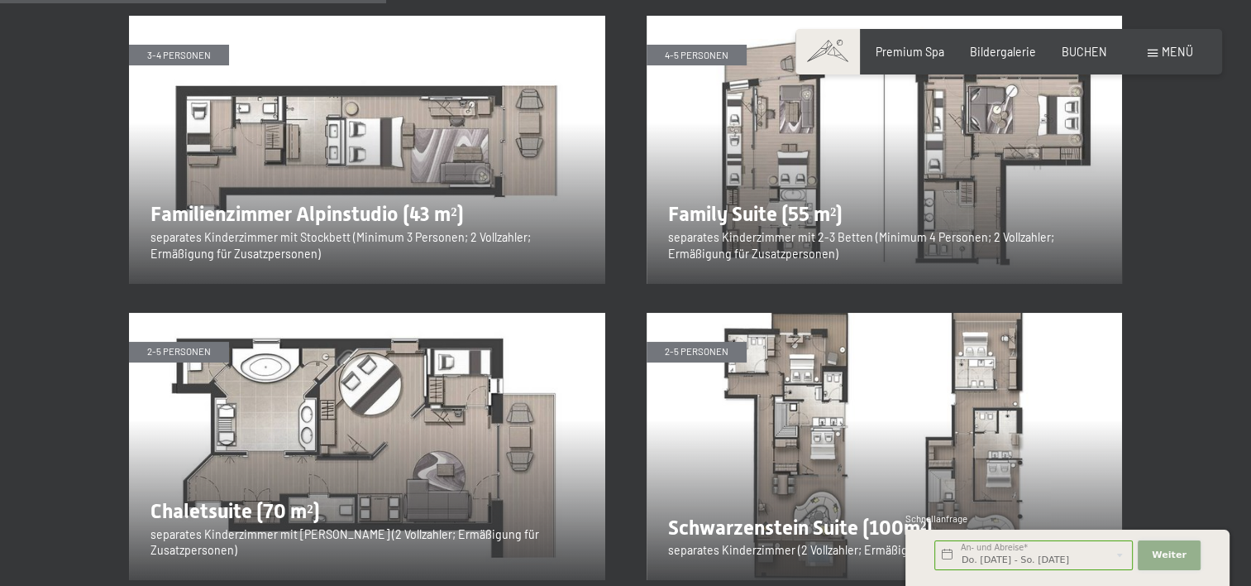
click at [1175, 551] on span "Weiter" at bounding box center [1169, 554] width 35 height 13
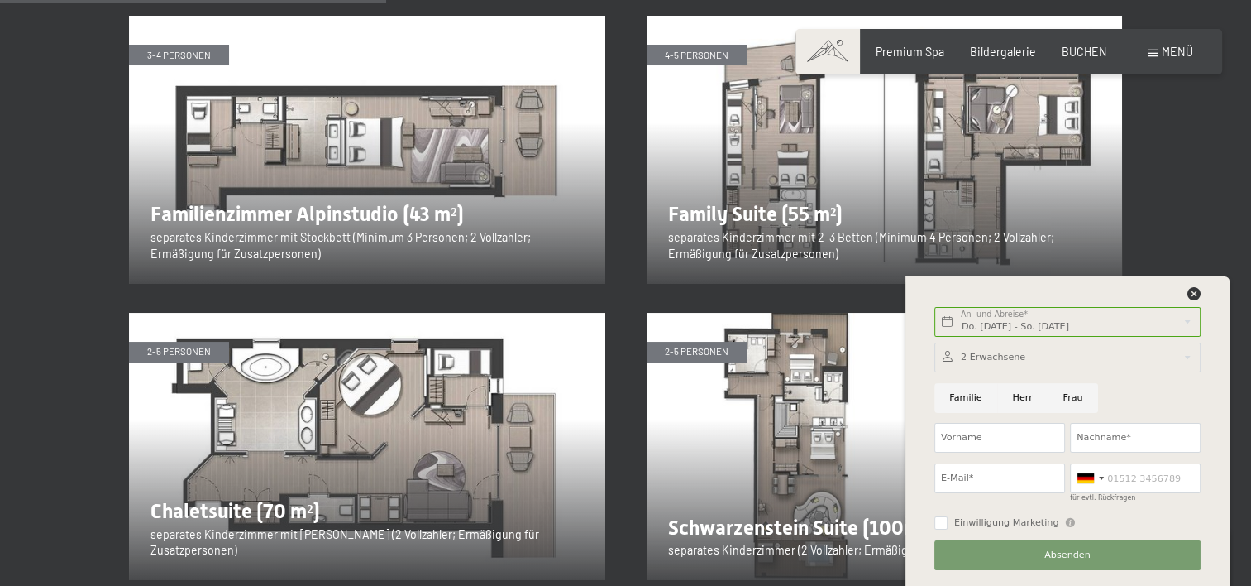
click at [1005, 362] on div at bounding box center [1068, 357] width 266 height 30
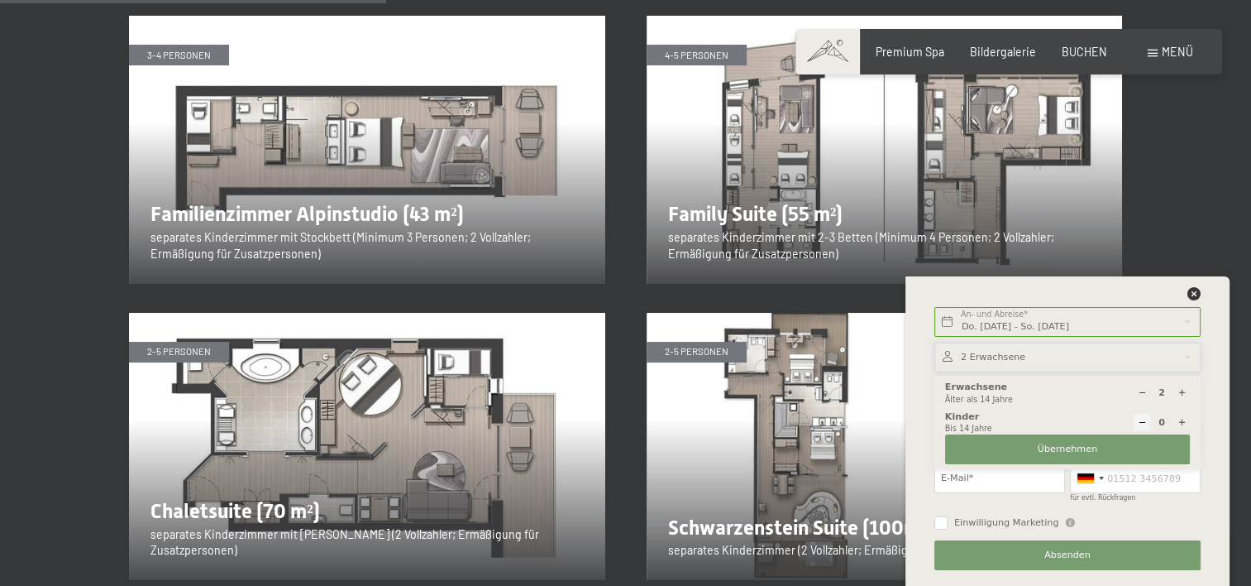
click at [1181, 422] on icon at bounding box center [1182, 422] width 9 height 9
type input "1"
select select
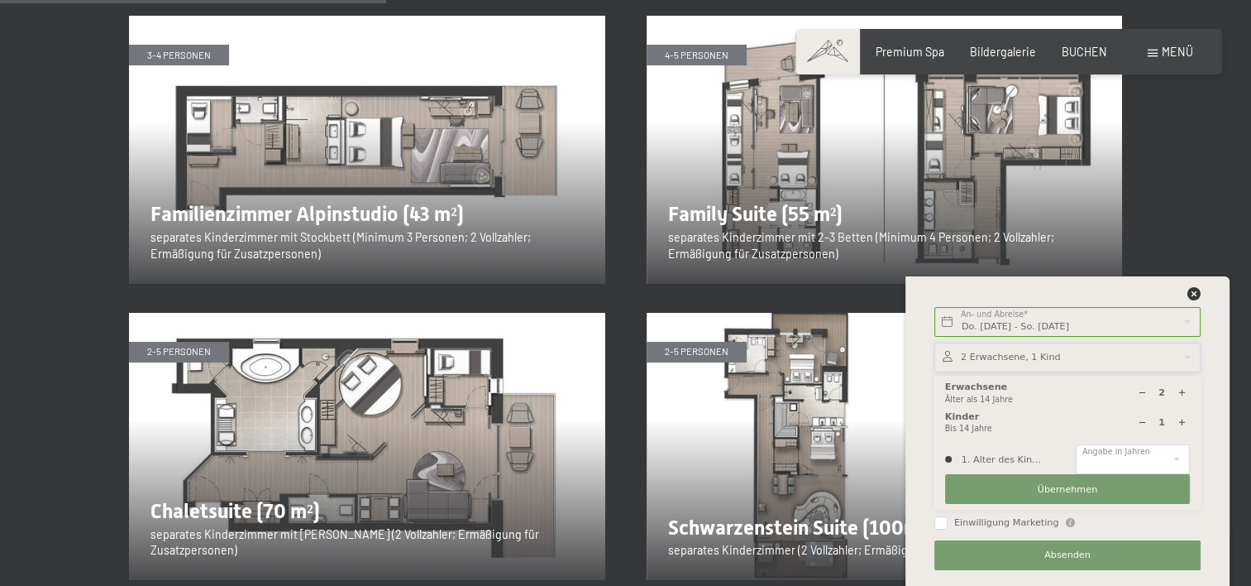
click at [1181, 421] on icon at bounding box center [1182, 422] width 9 height 9
type input "2"
select select
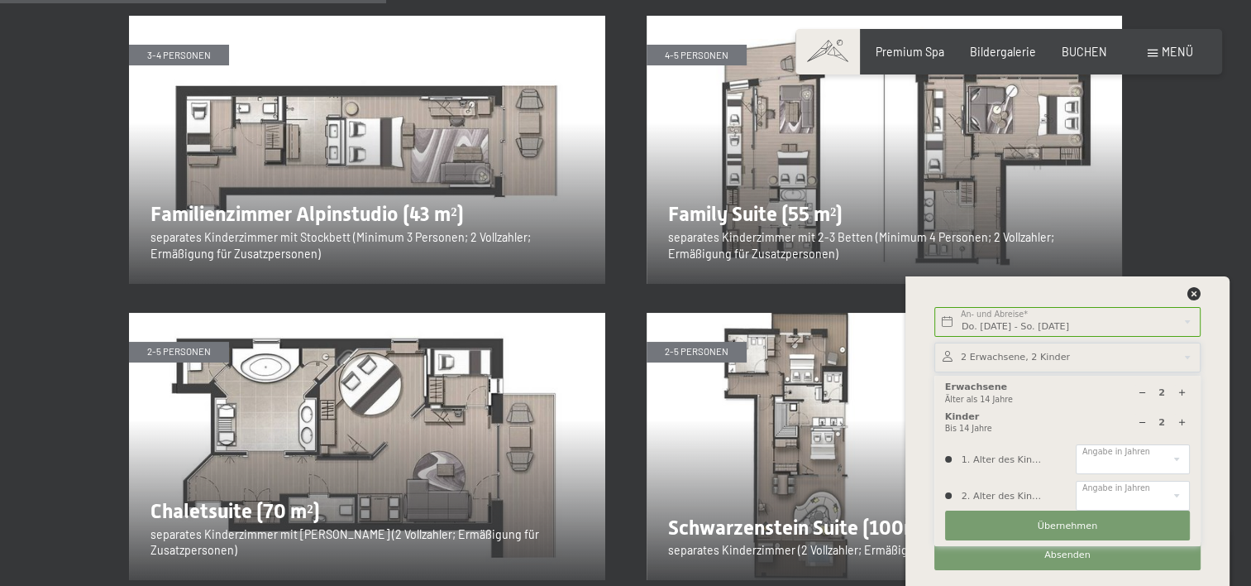
click at [1181, 421] on icon at bounding box center [1182, 422] width 9 height 9
type input "3"
select select
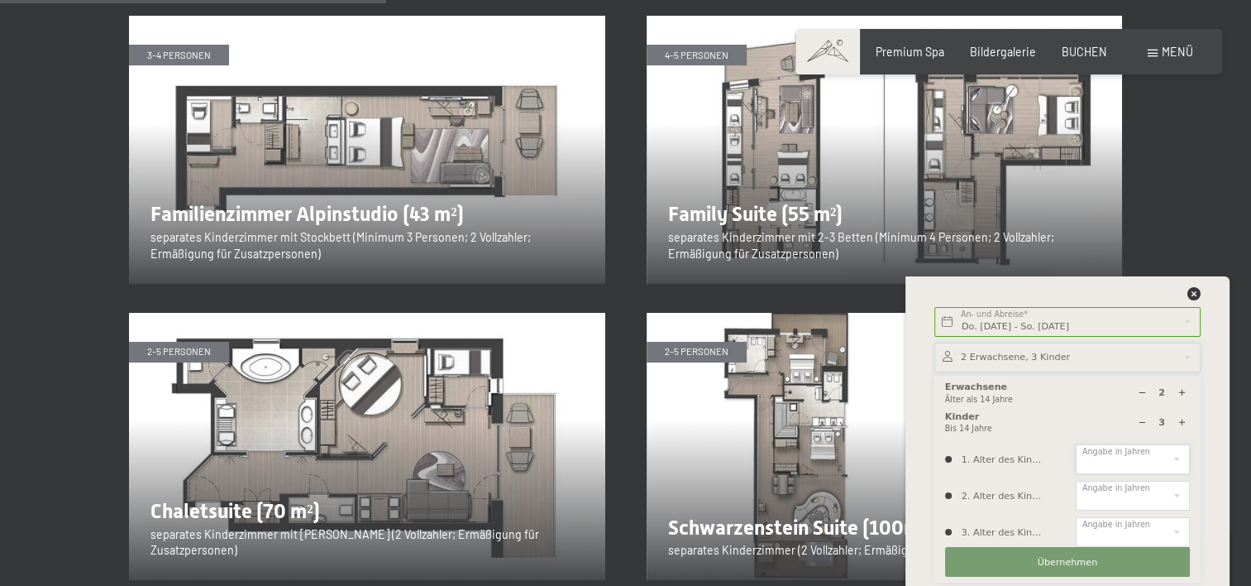
click at [1139, 455] on select "0 1 2 3 4 5 6 7 8 9 10 11 12 13 14" at bounding box center [1133, 459] width 114 height 30
select select "6"
click at [1076, 444] on select "0 1 2 3 4 5 6 7 8 9 10 11 12 13 14" at bounding box center [1133, 459] width 114 height 30
click at [1119, 485] on select "0 1 2 3 4 5 6 7 8 9 10 11 12 13 14" at bounding box center [1133, 495] width 114 height 30
select select "4"
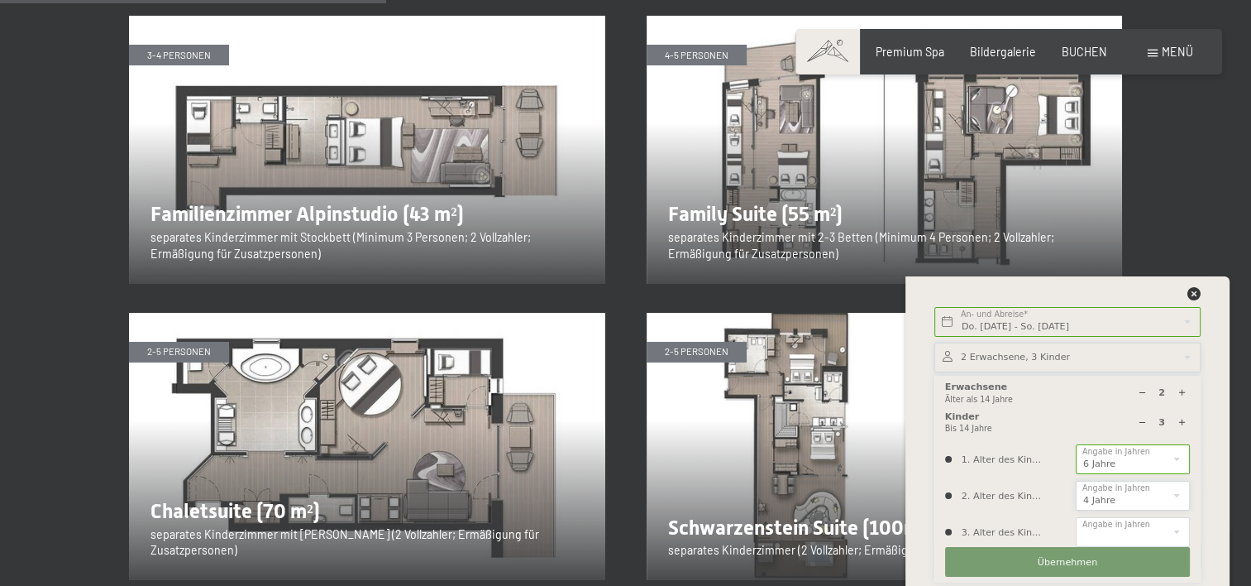
click at [1076, 480] on select "0 1 2 3 4 5 6 7 8 9 10 11 12 13 14" at bounding box center [1133, 495] width 114 height 30
click at [1115, 528] on select "0 1 2 3 4 5 6 7 8 9 10 11 12 13 14" at bounding box center [1133, 532] width 114 height 30
select select "3"
click at [1076, 517] on select "0 1 2 3 4 5 6 7 8 9 10 11 12 13 14" at bounding box center [1133, 532] width 114 height 30
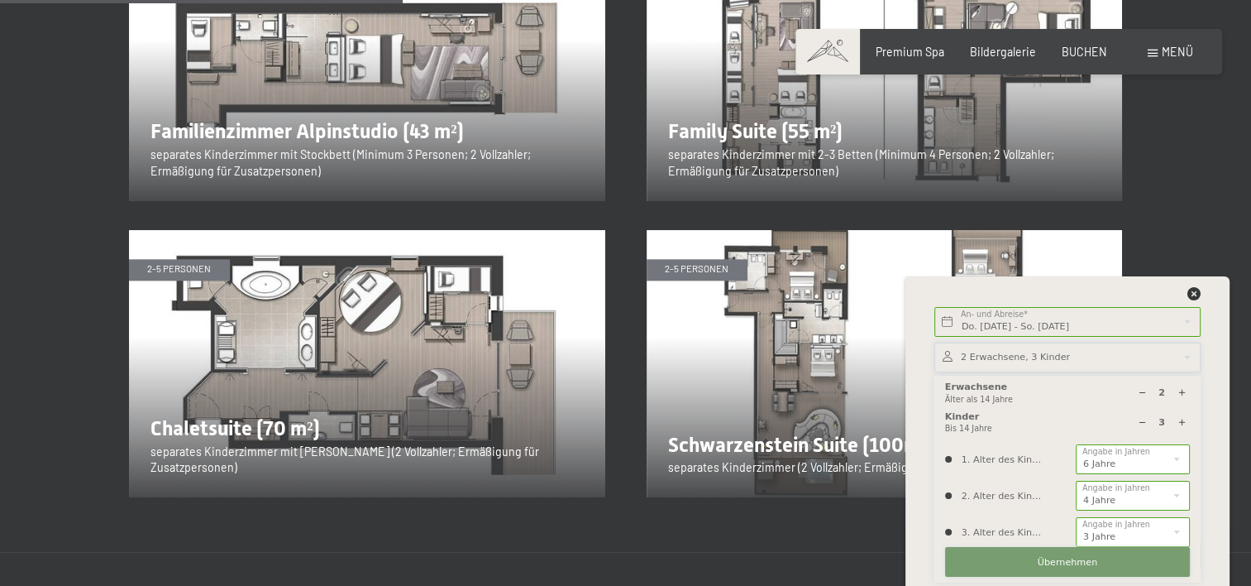
click at [1081, 566] on span "Übernehmen" at bounding box center [1068, 562] width 60 height 13
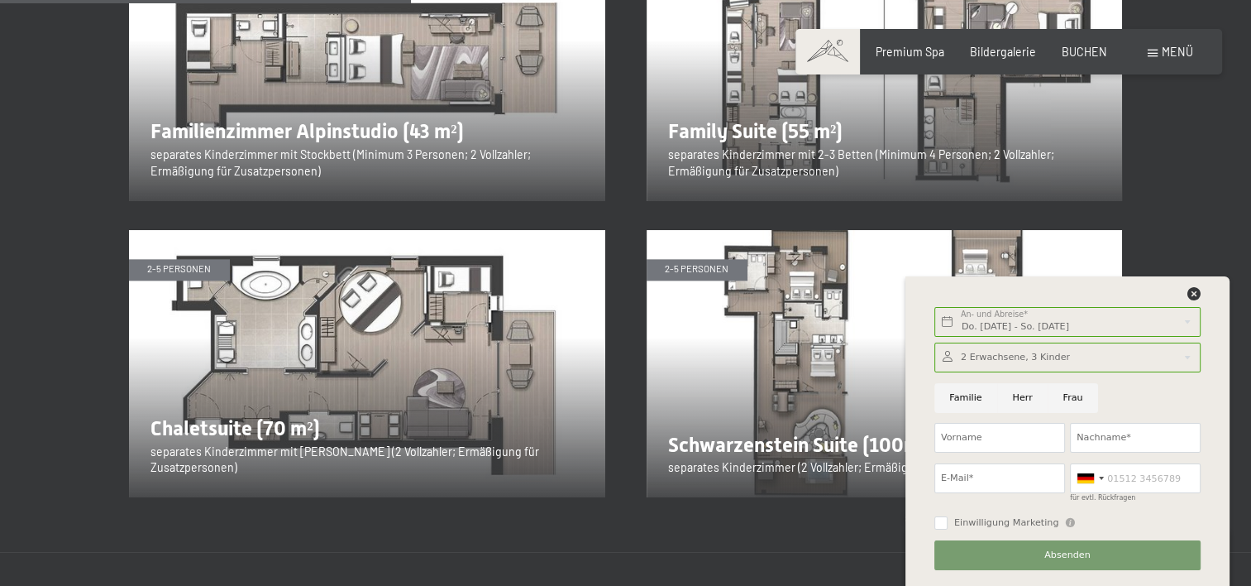
scroll to position [2068, 0]
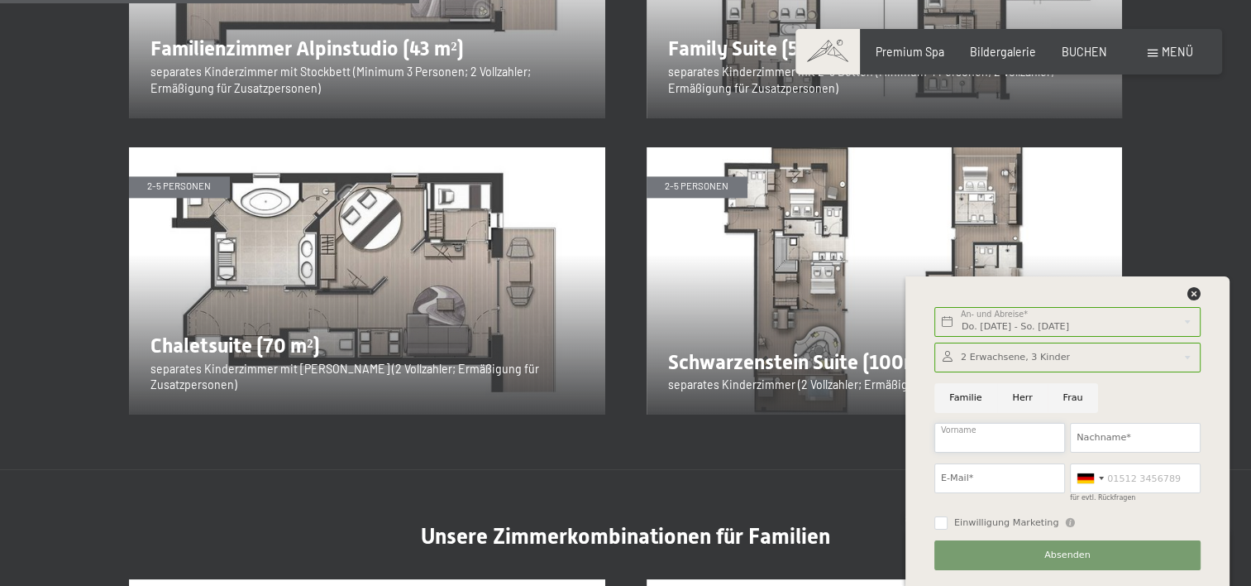
click at [996, 433] on input "Vorname" at bounding box center [1000, 438] width 131 height 30
type input "Oliver"
type input "Hasler"
type input "oliver.hasler@hotmail.com"
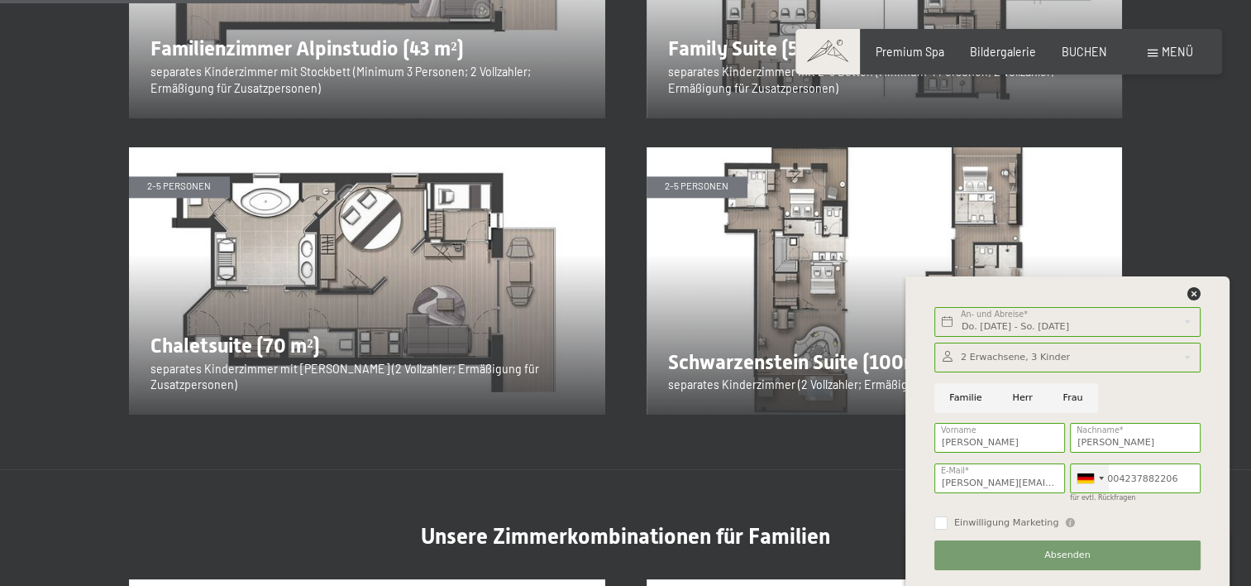
click at [1097, 479] on div at bounding box center [1090, 478] width 38 height 28
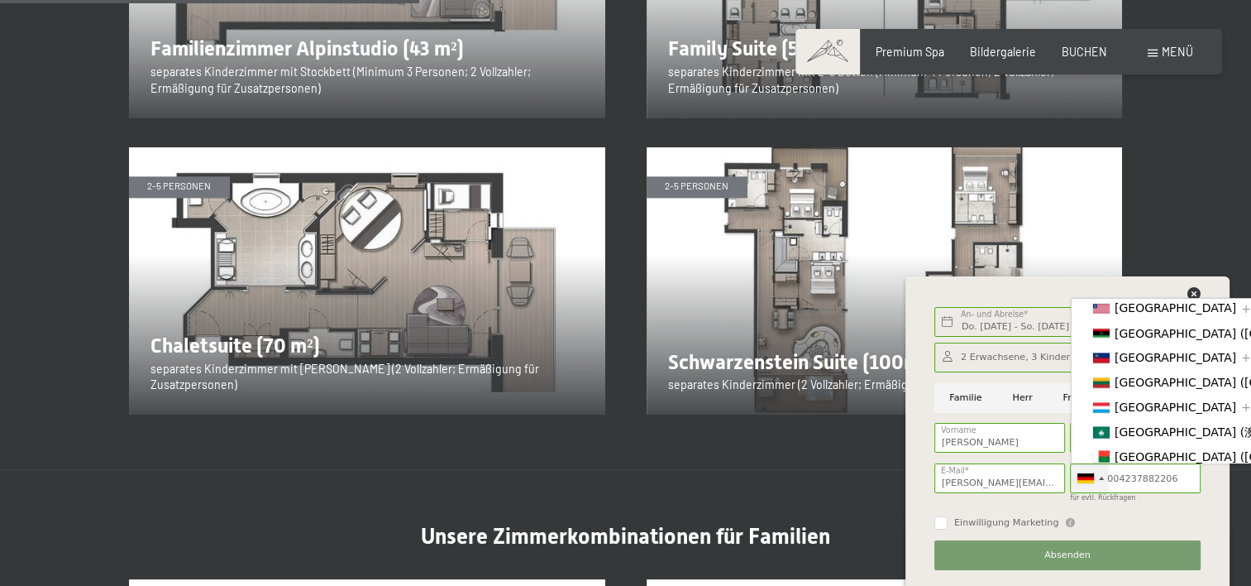
scroll to position [3196, 0]
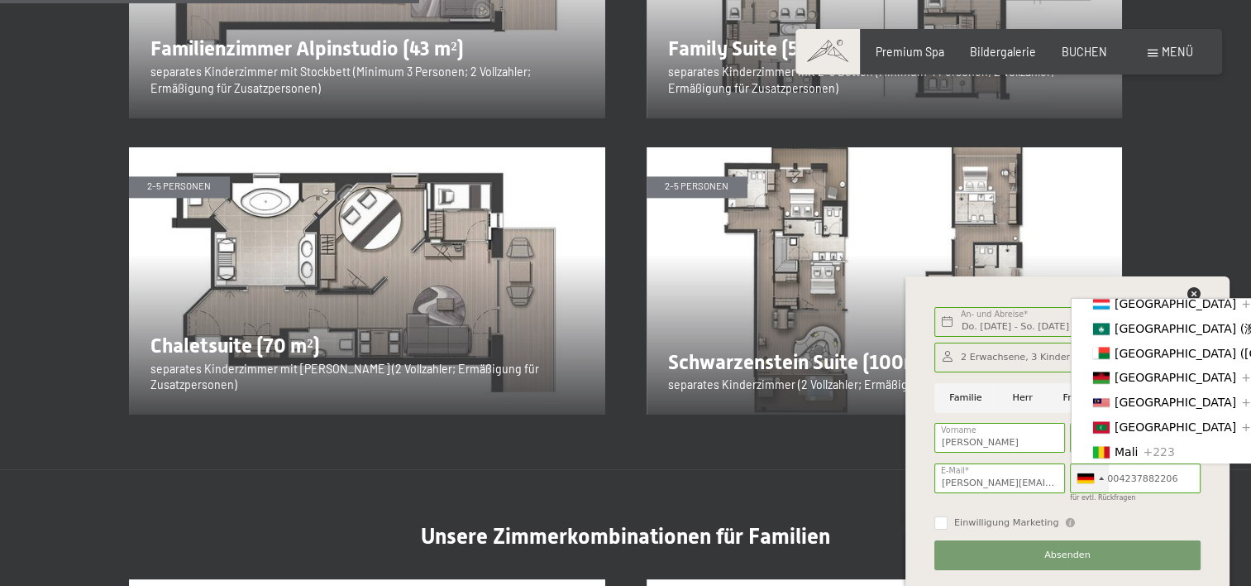
click at [1241, 260] on span "+423" at bounding box center [1256, 252] width 31 height 13
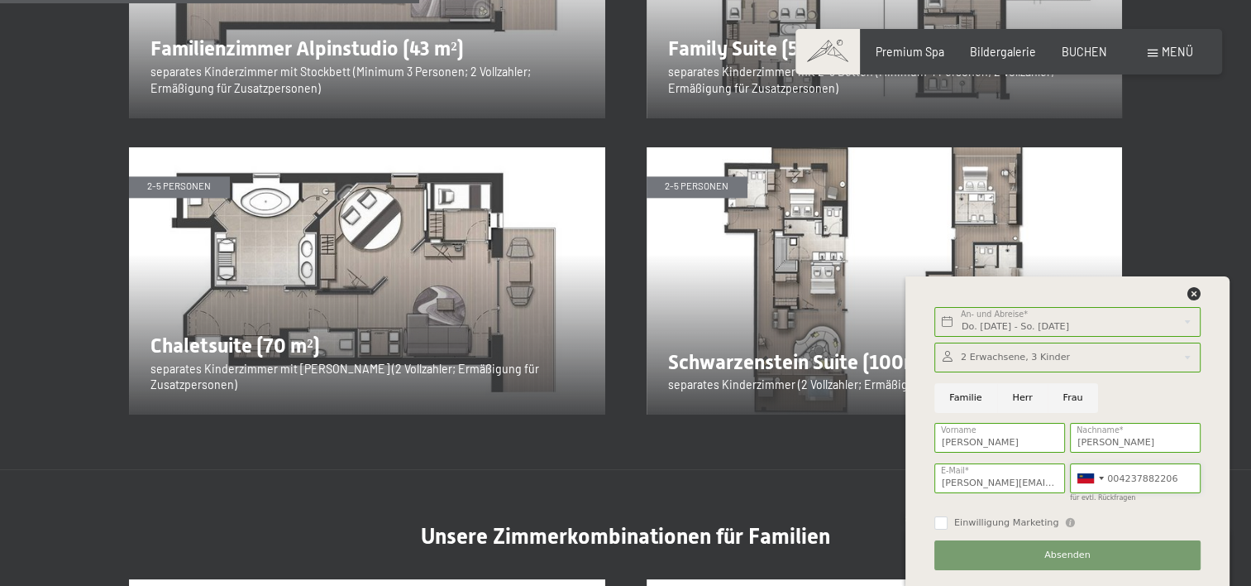
click at [1128, 472] on input "004237882206" at bounding box center [1135, 478] width 131 height 30
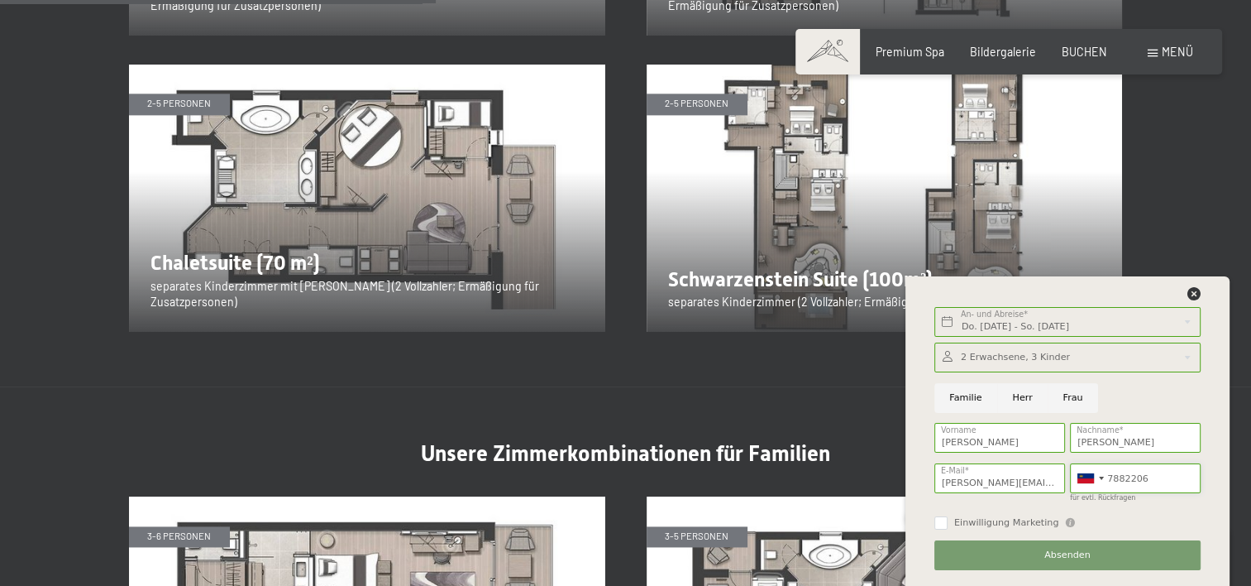
type input "7882206"
click at [982, 407] on input "Familie" at bounding box center [966, 398] width 63 height 30
radio input "true"
click at [1063, 551] on span "Absenden" at bounding box center [1068, 554] width 46 height 13
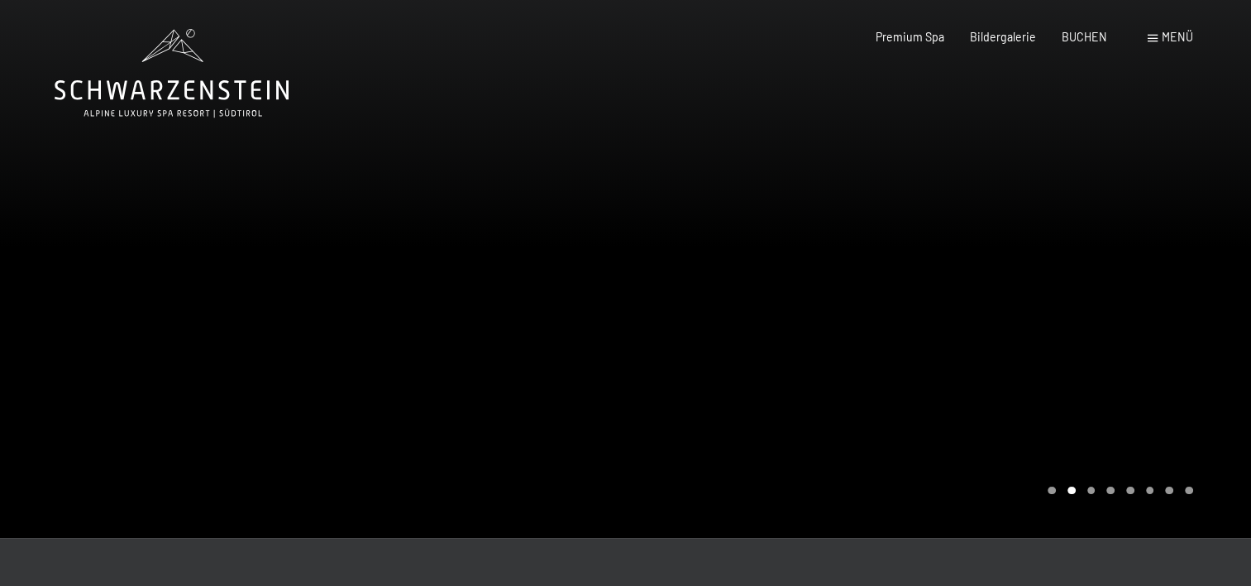
click at [1162, 33] on span "Menü" at bounding box center [1177, 37] width 31 height 14
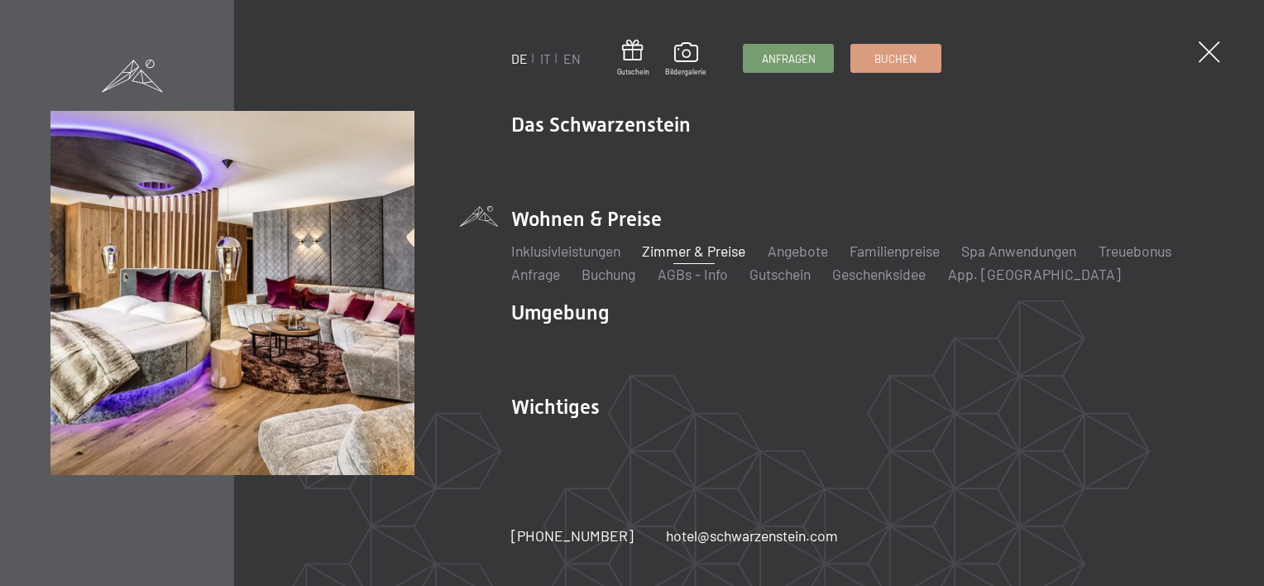
click at [671, 251] on link "Zimmer & Preise" at bounding box center [693, 250] width 103 height 18
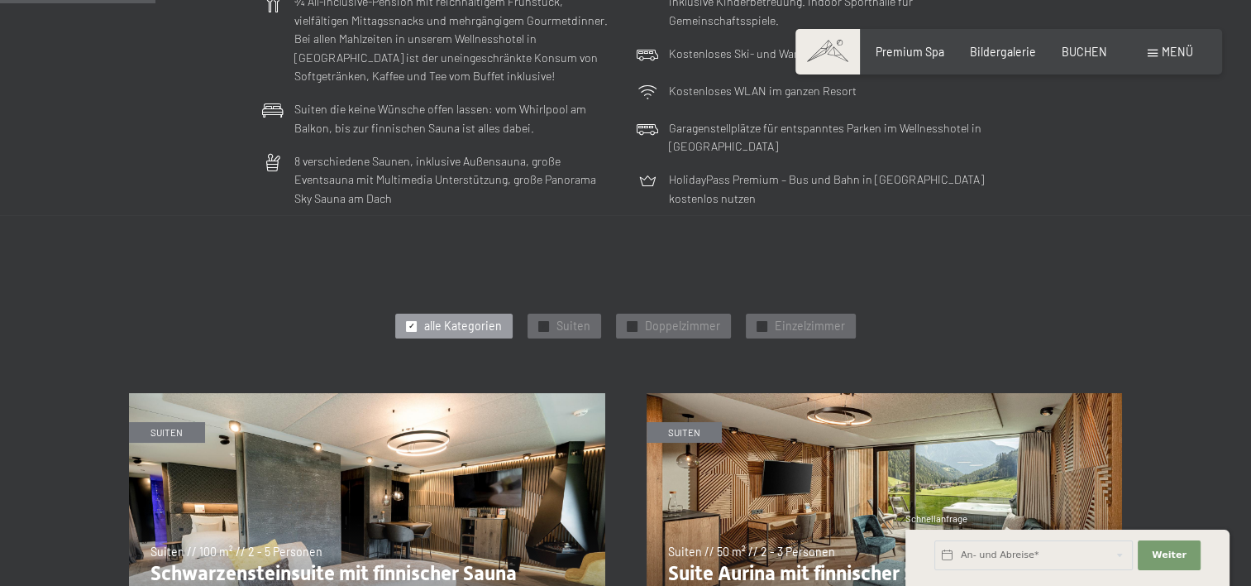
scroll to position [579, 0]
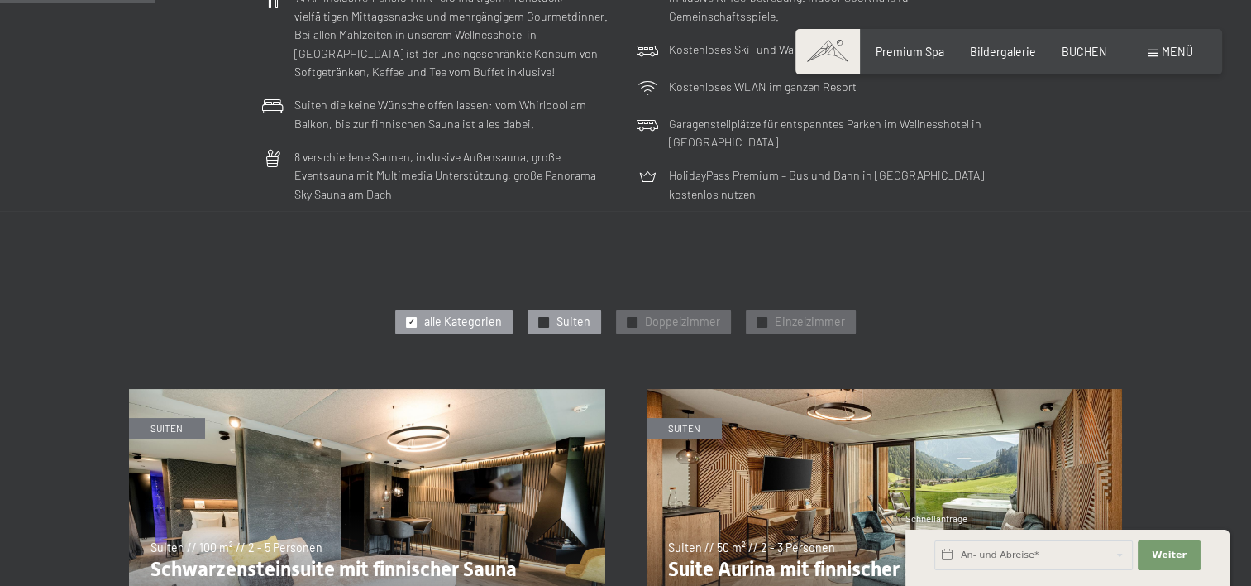
click at [539, 317] on div "✓ Suiten" at bounding box center [565, 321] width 74 height 25
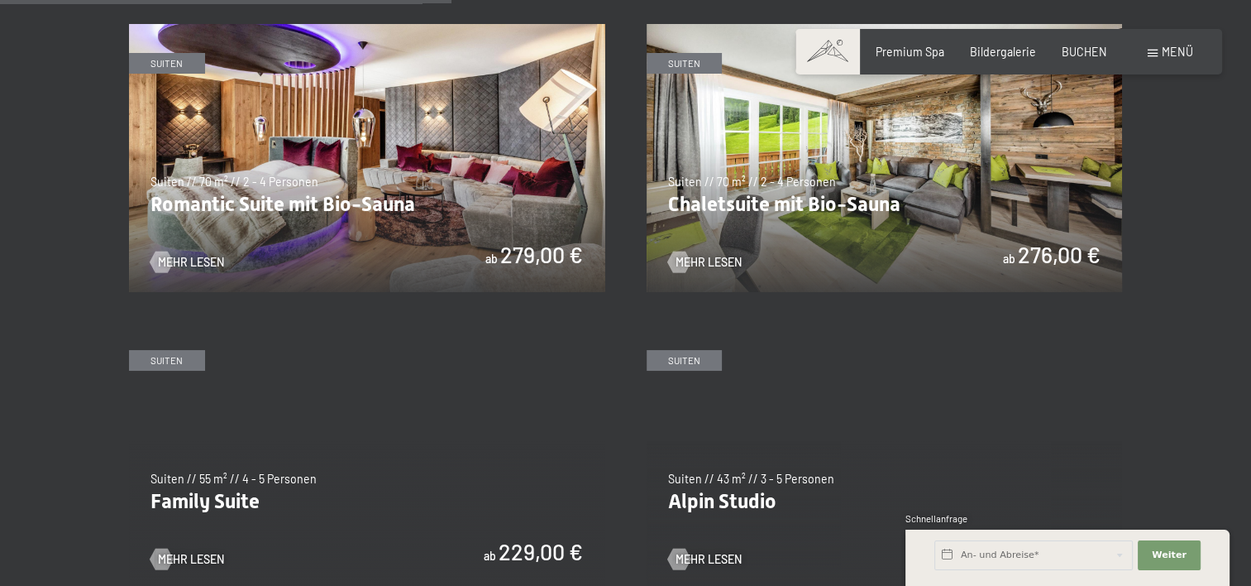
scroll to position [1406, 0]
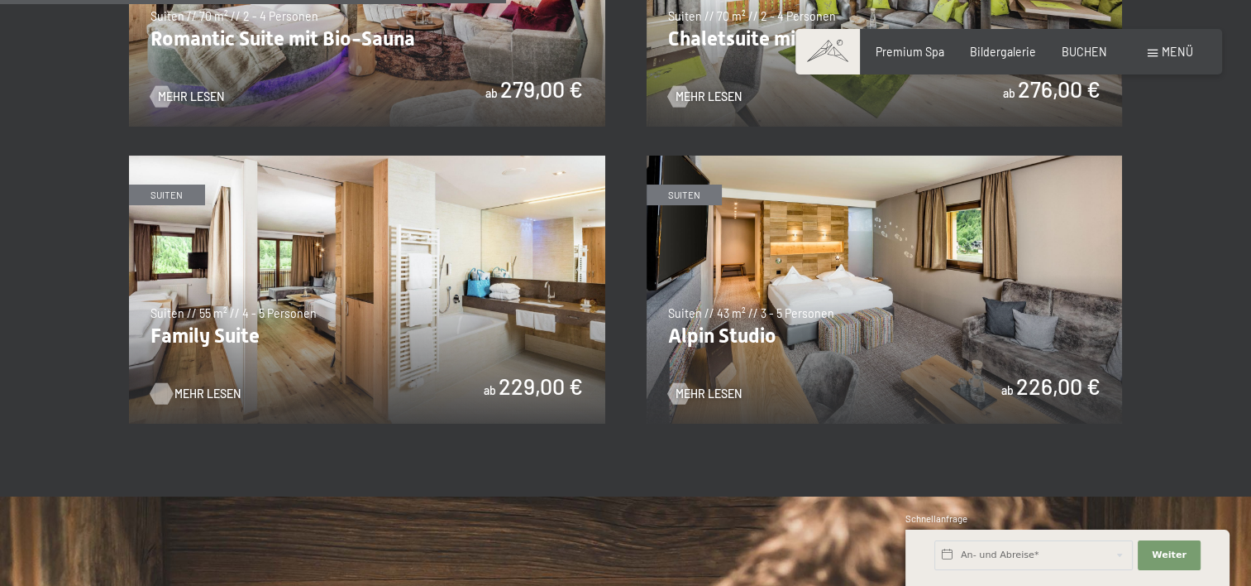
click at [212, 392] on span "Mehr Lesen" at bounding box center [207, 393] width 66 height 17
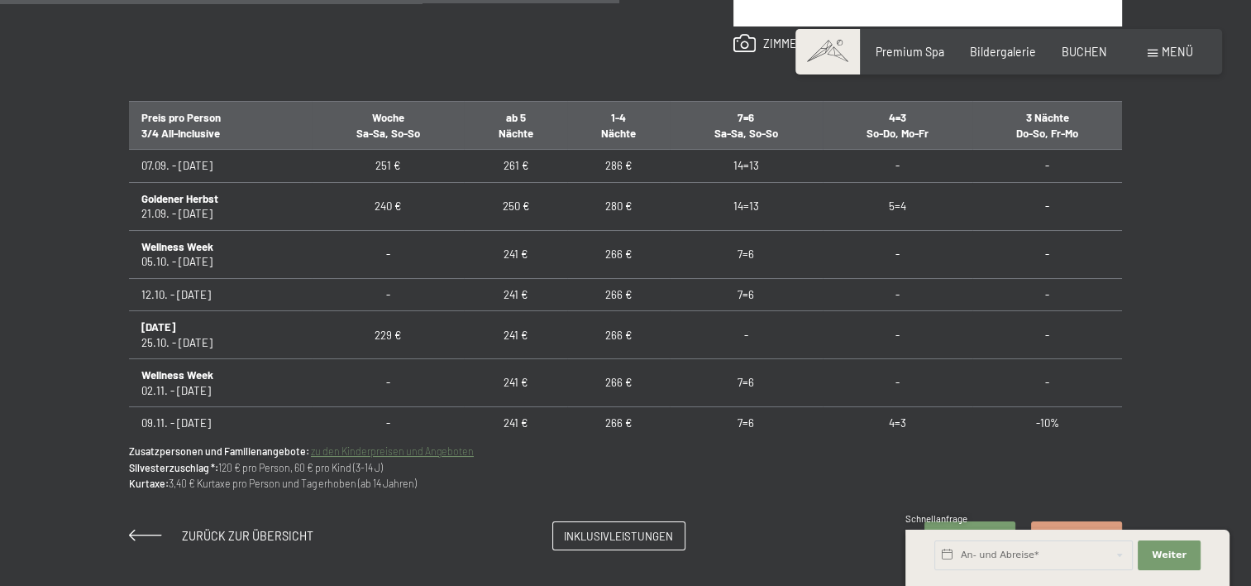
click at [428, 447] on link "zu den Kinderpreisen und Angeboten" at bounding box center [392, 451] width 163 height 12
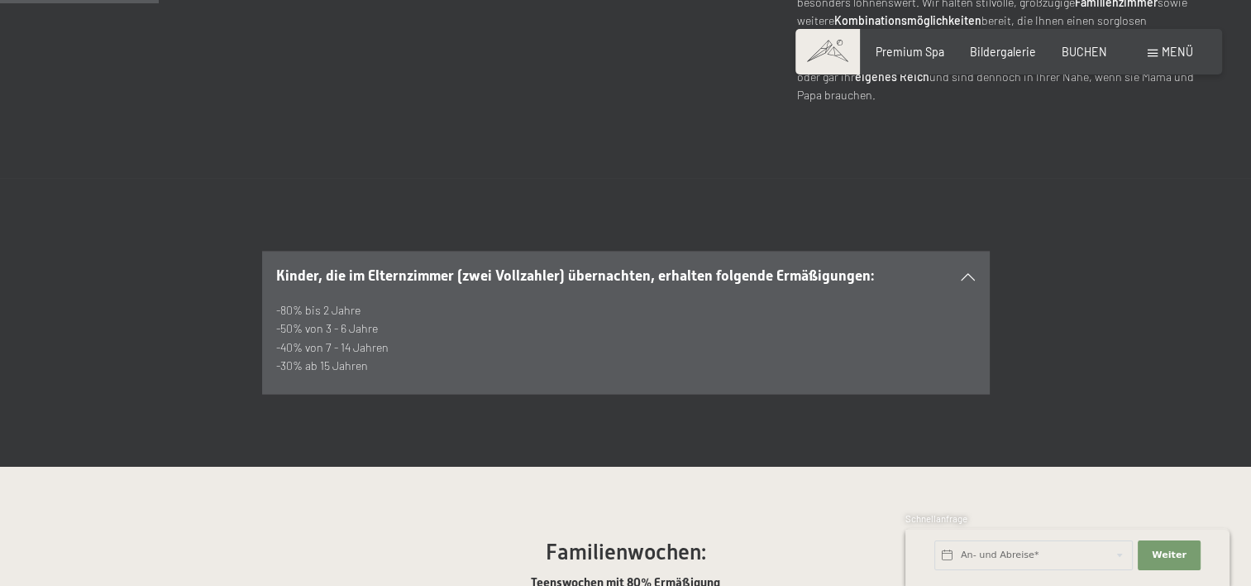
scroll to position [992, 0]
